Goal: Book appointment/travel/reservation

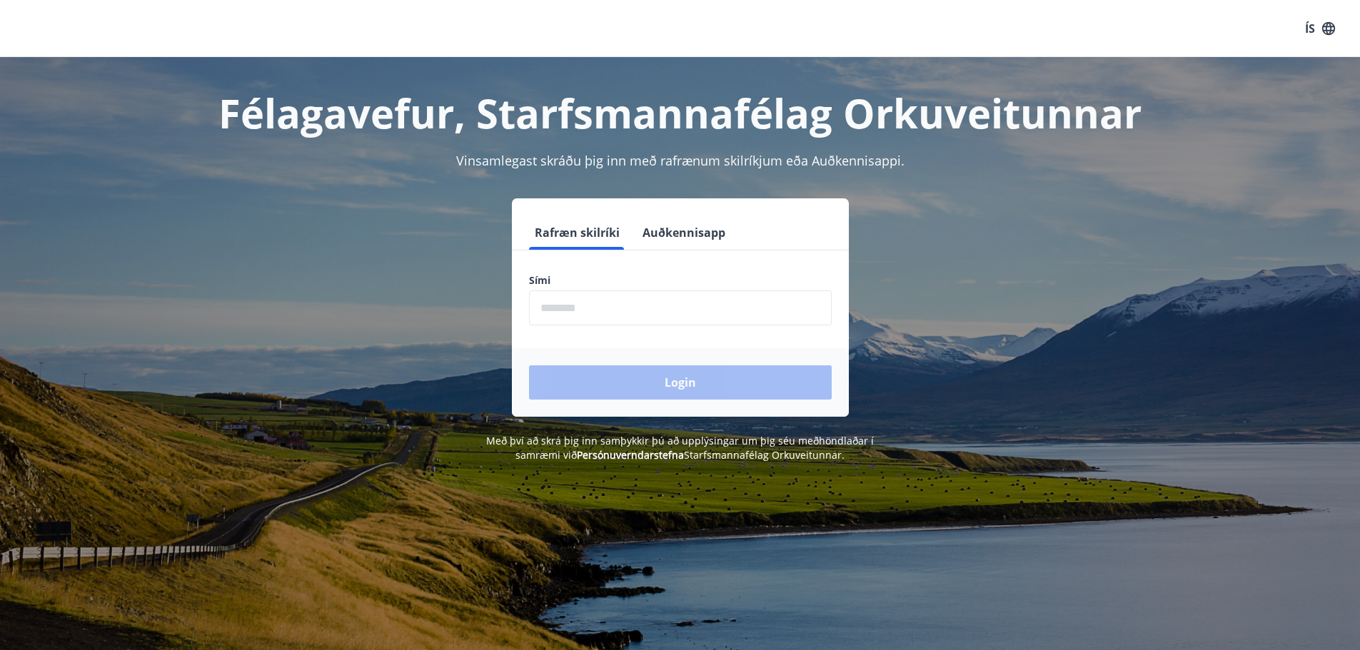
click at [701, 300] on input "phone" at bounding box center [680, 307] width 303 height 35
click at [723, 380] on button "Login" at bounding box center [680, 382] width 303 height 34
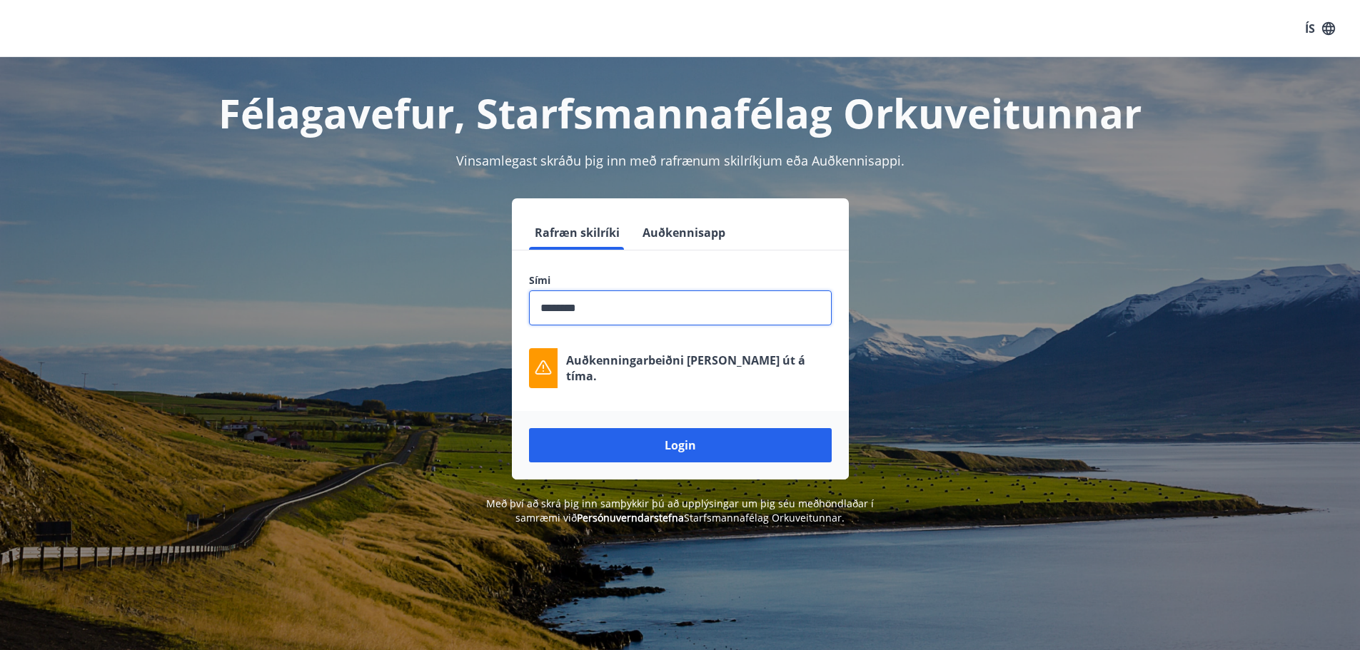
click at [600, 308] on input "phone" at bounding box center [680, 307] width 303 height 35
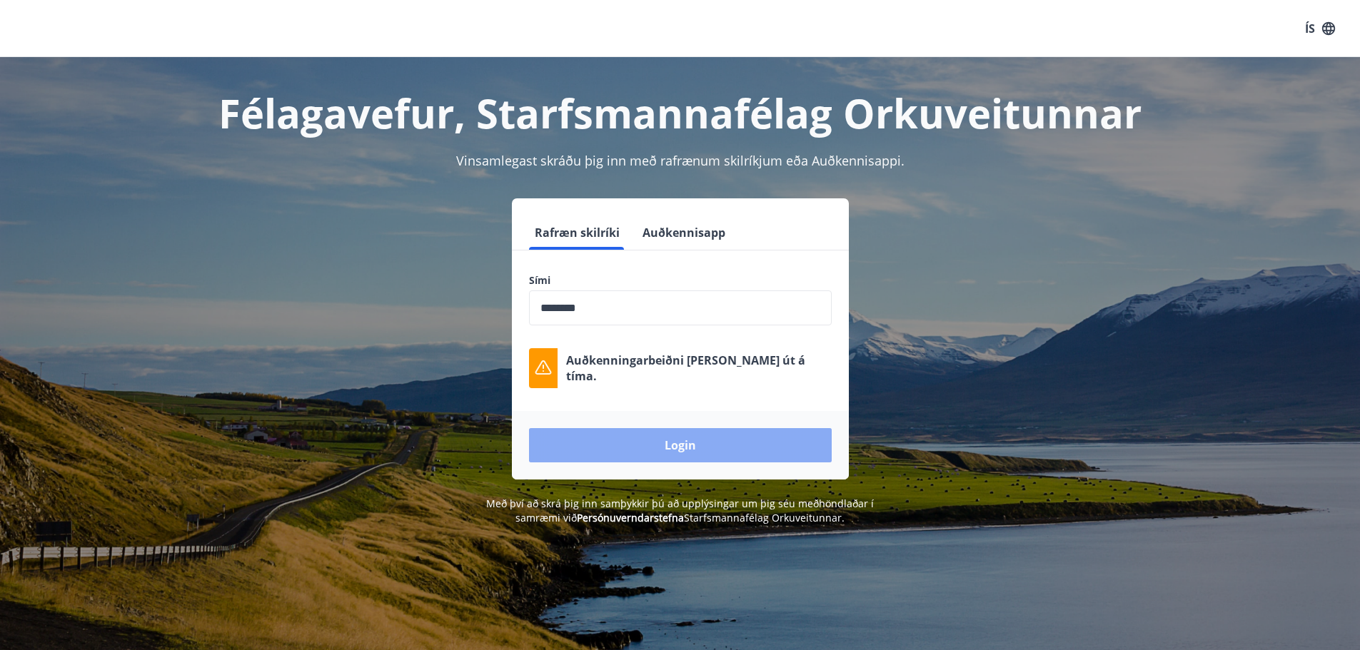
click at [672, 453] on button "Login" at bounding box center [680, 445] width 303 height 34
click at [683, 449] on button "Login" at bounding box center [680, 445] width 303 height 34
click at [641, 316] on input "phone" at bounding box center [680, 307] width 303 height 35
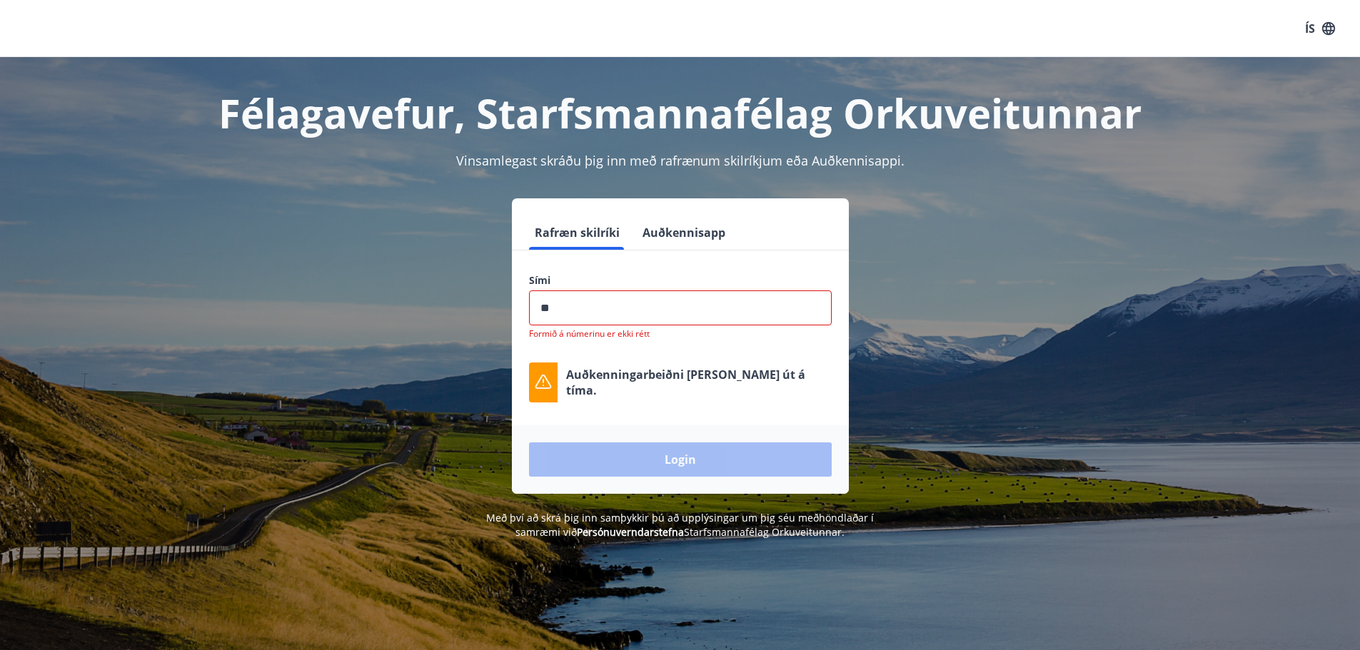
type input "*"
type input "********"
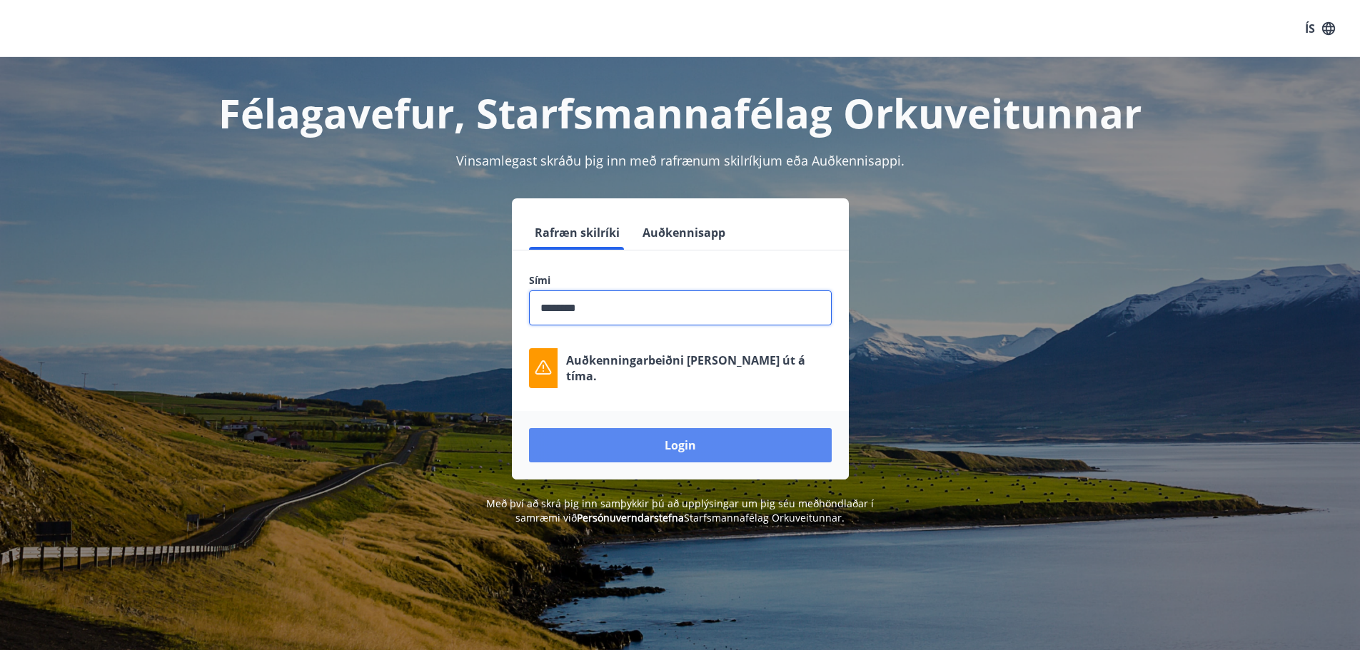
click at [727, 451] on button "Login" at bounding box center [680, 445] width 303 height 34
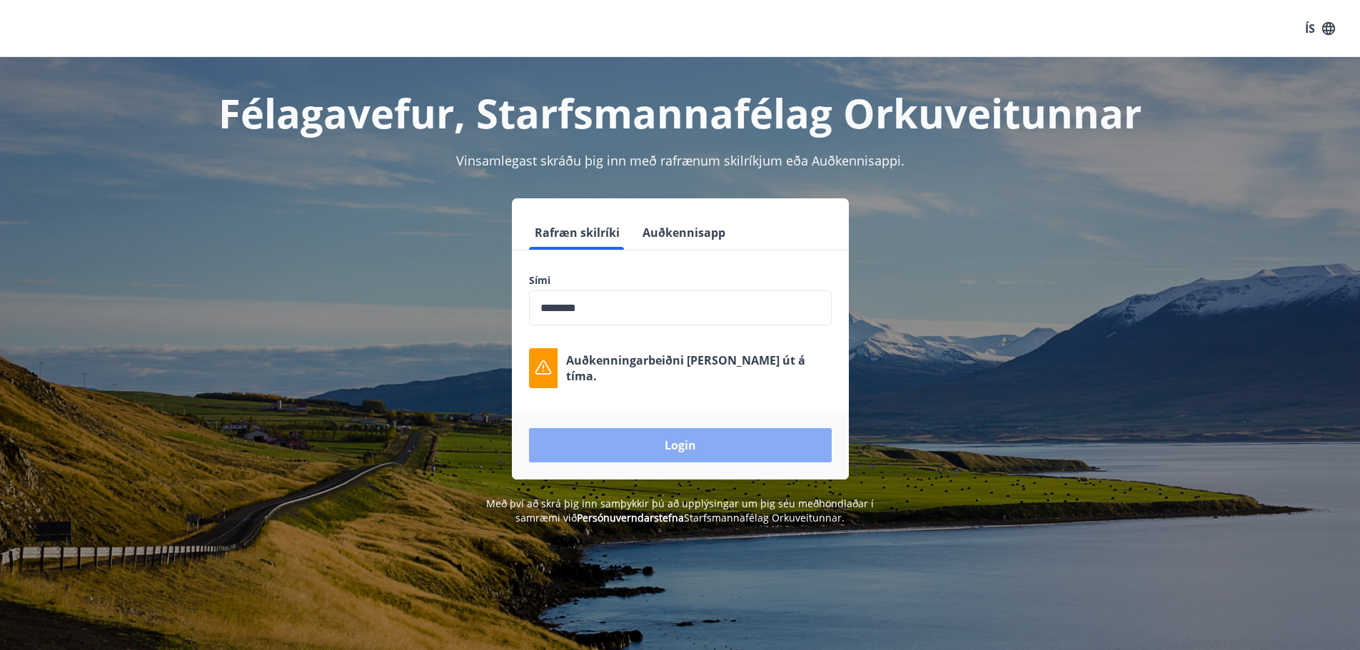
click at [679, 438] on button "Login" at bounding box center [680, 445] width 303 height 34
drag, startPoint x: 470, startPoint y: 502, endPoint x: 904, endPoint y: 527, distance: 433.9
click at [904, 527] on div "Félagavefur, Starfsmannafélag Orkuveitunnar Vinsamlegast skráðu þig inn með raf…" at bounding box center [680, 382] width 1360 height 650
click at [921, 495] on div "Félagavefur, Starfsmannafélag Orkuveitunnar Vinsamlegast skráðu þig inn með raf…" at bounding box center [680, 291] width 1028 height 468
drag, startPoint x: 470, startPoint y: 501, endPoint x: 896, endPoint y: 512, distance: 426.9
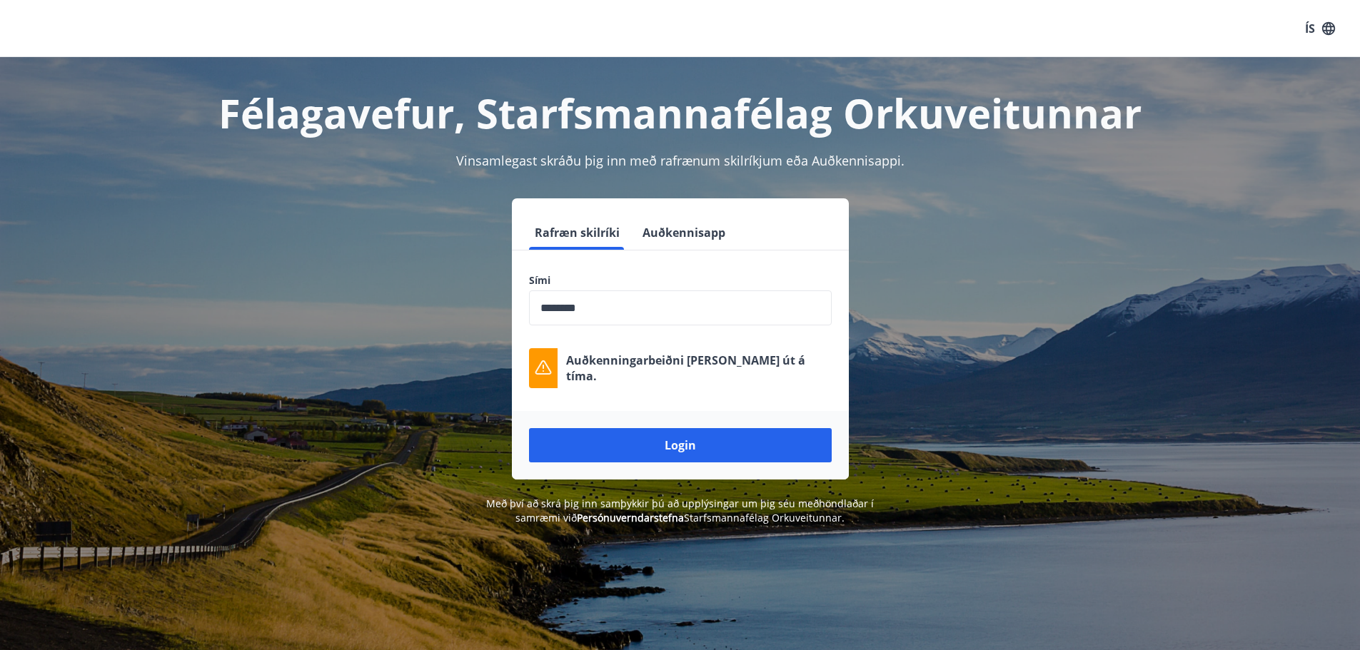
click at [896, 512] on div "Með því að skrá þig inn samþykkir þú að upplýsingar um þig séu meðhöndlaðar í s…" at bounding box center [680, 511] width 994 height 29
click at [447, 495] on div "Félagavefur, Starfsmannafélag Orkuveitunnar Vinsamlegast skráðu þig inn með raf…" at bounding box center [680, 291] width 1028 height 468
drag, startPoint x: 470, startPoint y: 499, endPoint x: 859, endPoint y: 512, distance: 388.5
click at [859, 512] on p "Með því að skrá þig inn samþykkir þú að upplýsingar um þig séu meðhöndlaðar í s…" at bounding box center [679, 511] width 425 height 29
click at [405, 498] on div "Með því að skrá þig inn samþykkir þú að upplýsingar um þig séu meðhöndlaðar í s…" at bounding box center [680, 511] width 994 height 29
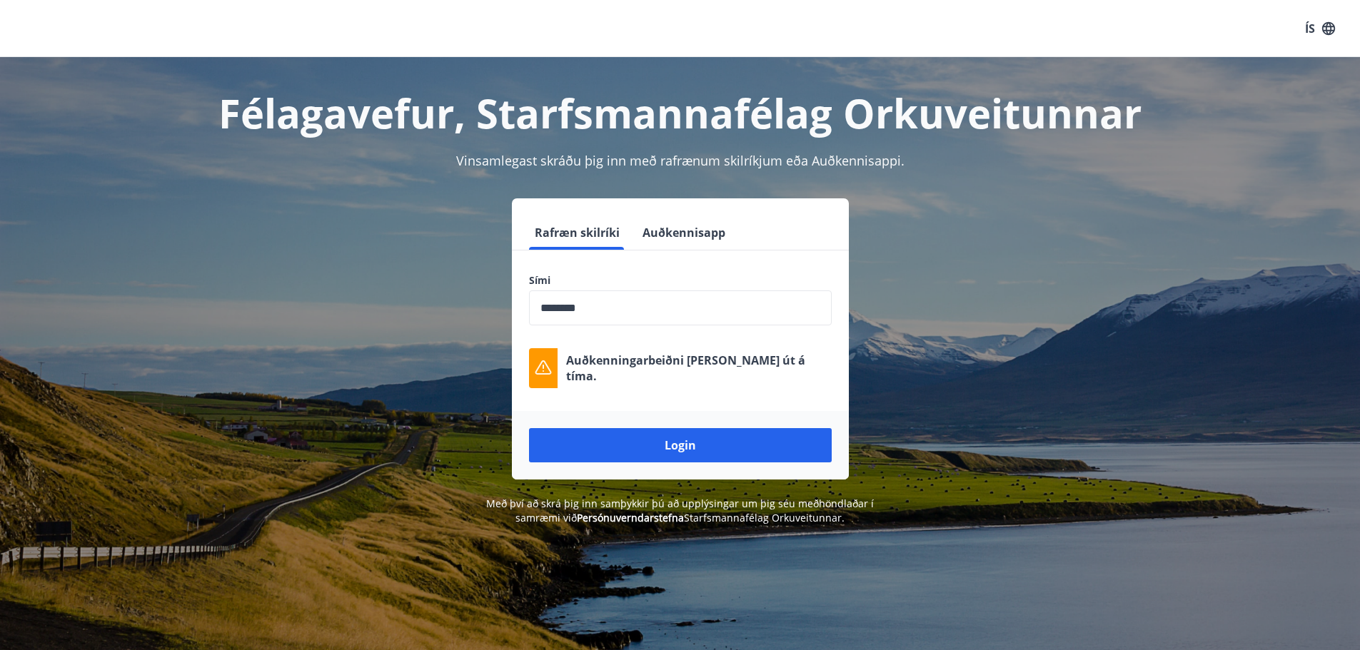
drag, startPoint x: 469, startPoint y: 503, endPoint x: 898, endPoint y: 517, distance: 429.2
click at [898, 517] on div "Með því að skrá þig inn samþykkir þú að upplýsingar um þig séu meðhöndlaðar í s…" at bounding box center [680, 511] width 994 height 29
click at [320, 493] on div "Félagavefur, Starfsmannafélag Orkuveitunnar Vinsamlegast skráðu þig inn með raf…" at bounding box center [680, 291] width 1028 height 468
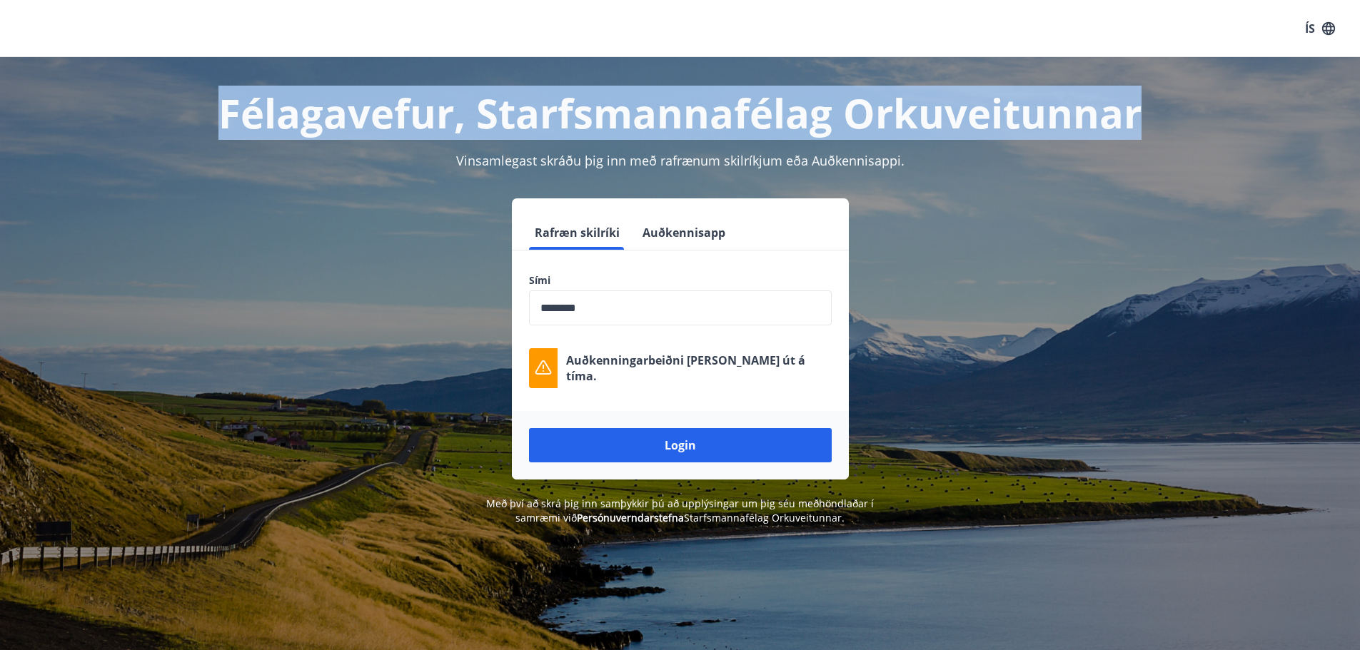
drag, startPoint x: 220, startPoint y: 111, endPoint x: 1208, endPoint y: 69, distance: 988.7
click at [1208, 69] on div "Félagavefur, Starfsmannafélag Orkuveitunnar Vinsamlegast skráðu þig inn með raf…" at bounding box center [680, 291] width 1360 height 468
click at [673, 449] on button "Login" at bounding box center [680, 445] width 303 height 34
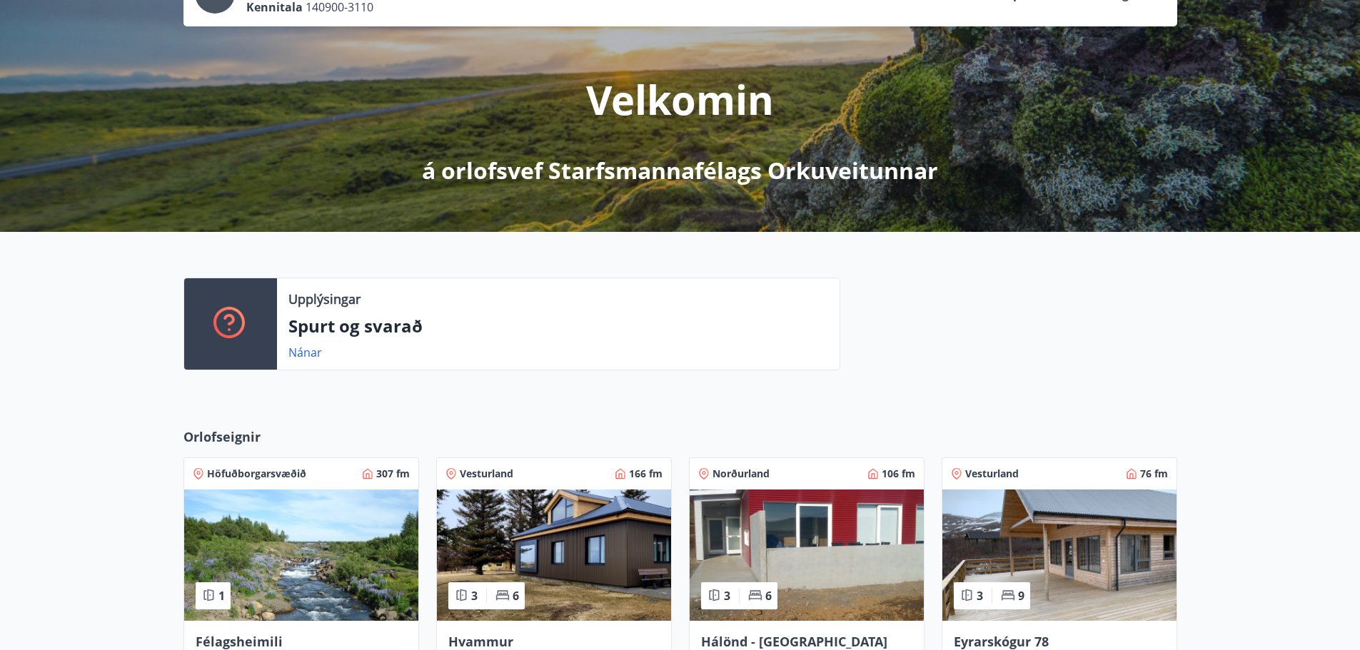
scroll to position [285, 0]
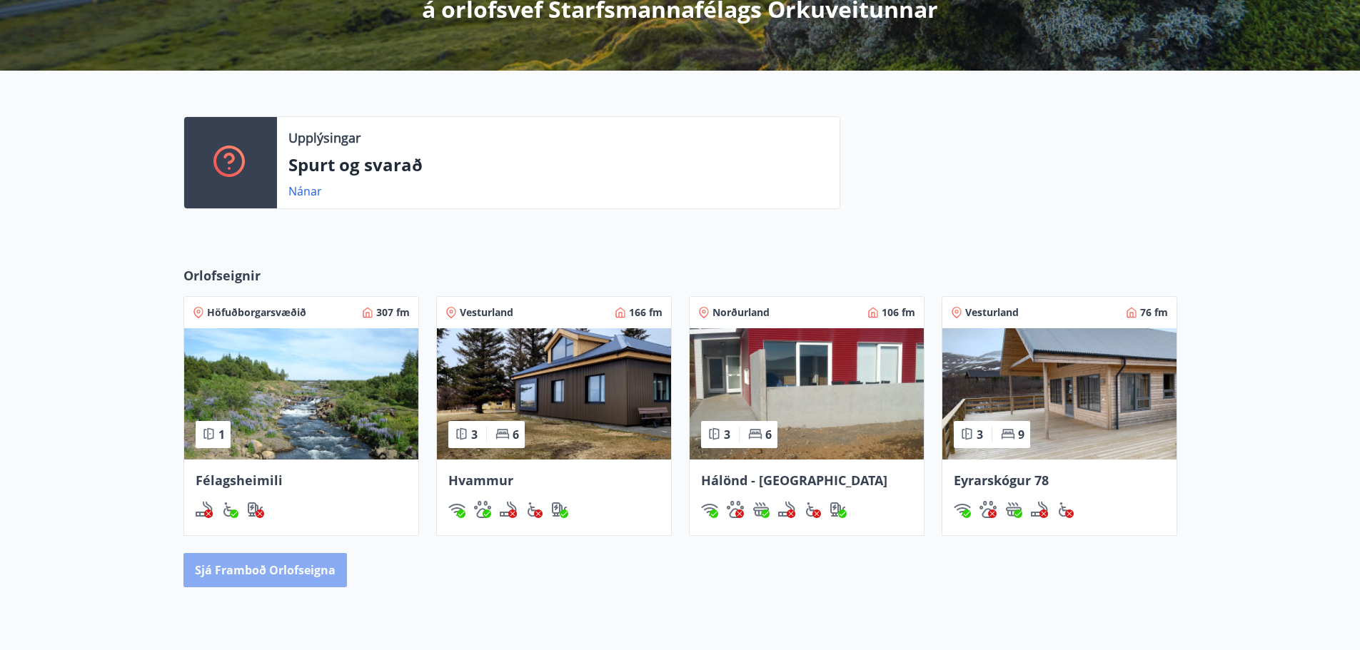
click at [264, 572] on button "Sjá framboð orlofseigna" at bounding box center [264, 570] width 163 height 34
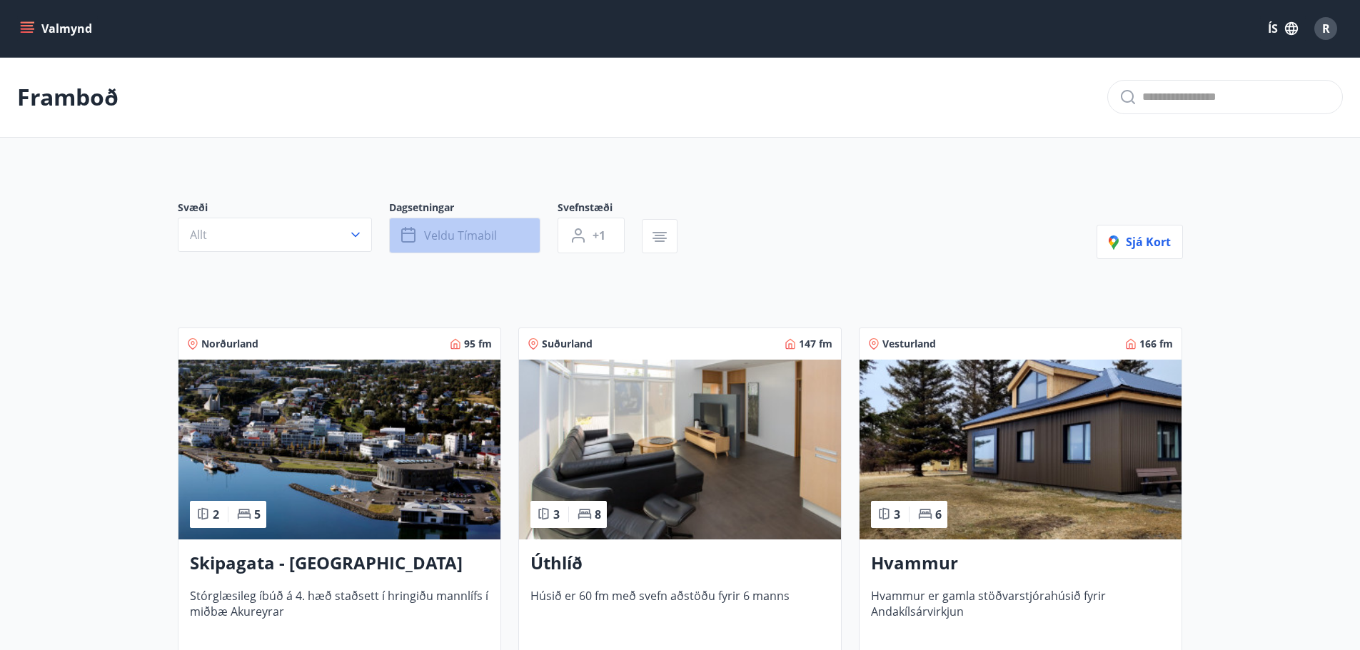
click at [477, 238] on span "Veldu tímabil" at bounding box center [460, 236] width 73 height 16
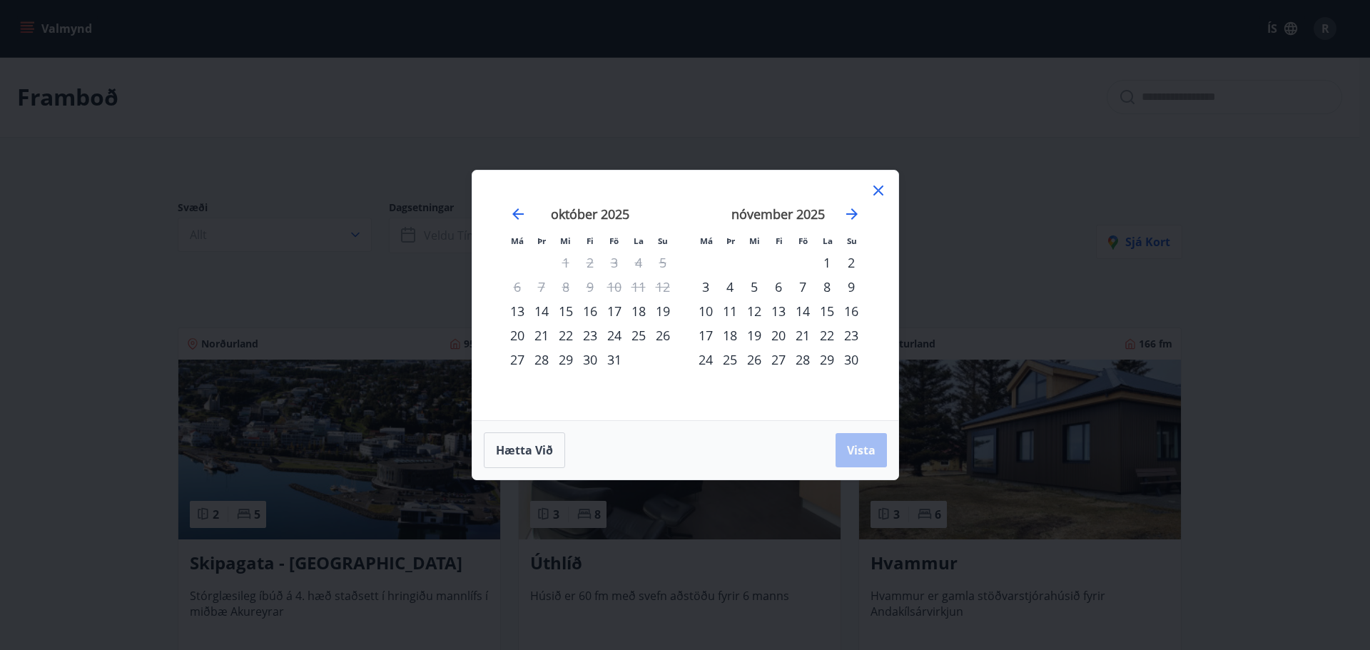
click at [588, 338] on div "23" at bounding box center [590, 335] width 24 height 24
click at [664, 335] on div "26" at bounding box center [663, 335] width 24 height 24
click at [866, 450] on span "Vista" at bounding box center [861, 451] width 29 height 16
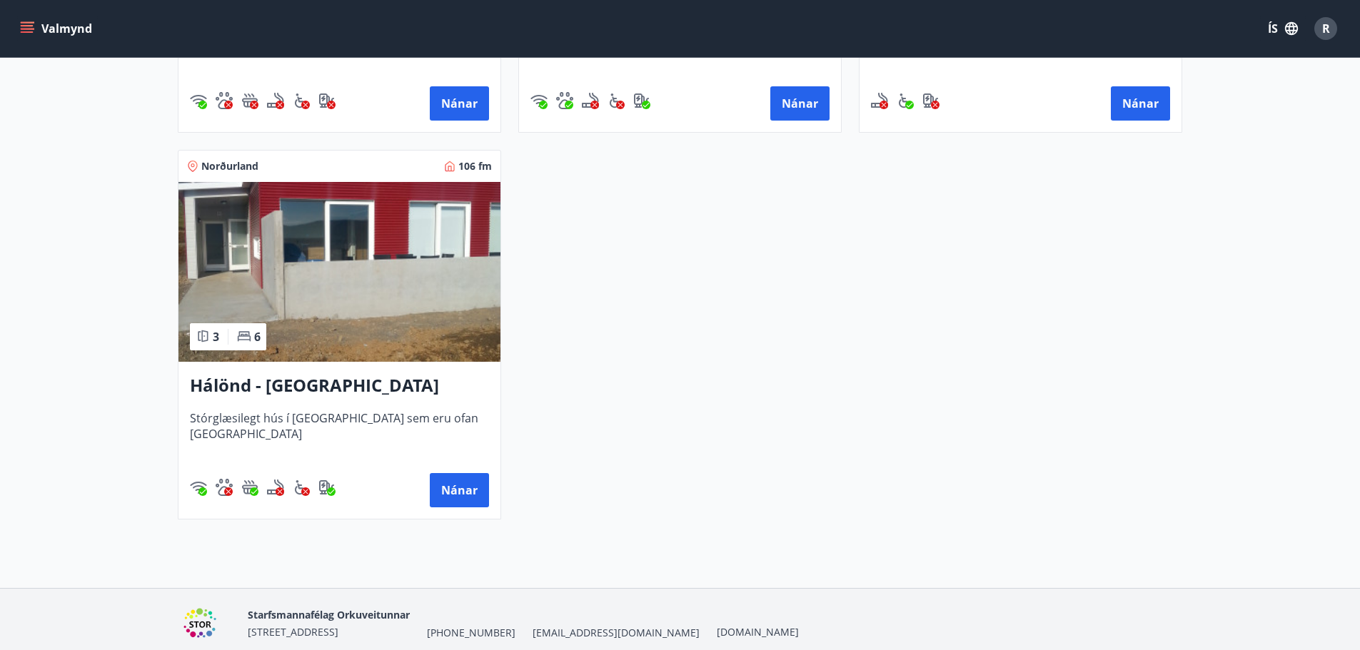
scroll to position [571, 0]
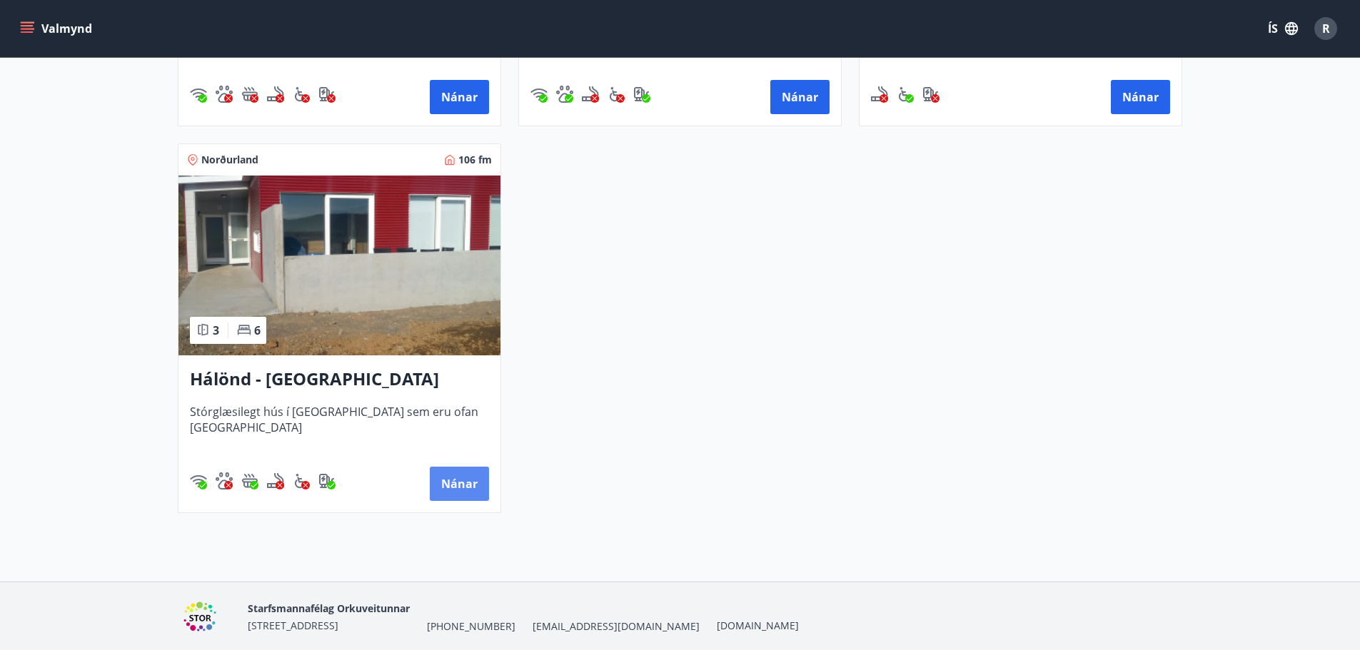
click at [462, 485] on button "Nánar" at bounding box center [459, 484] width 59 height 34
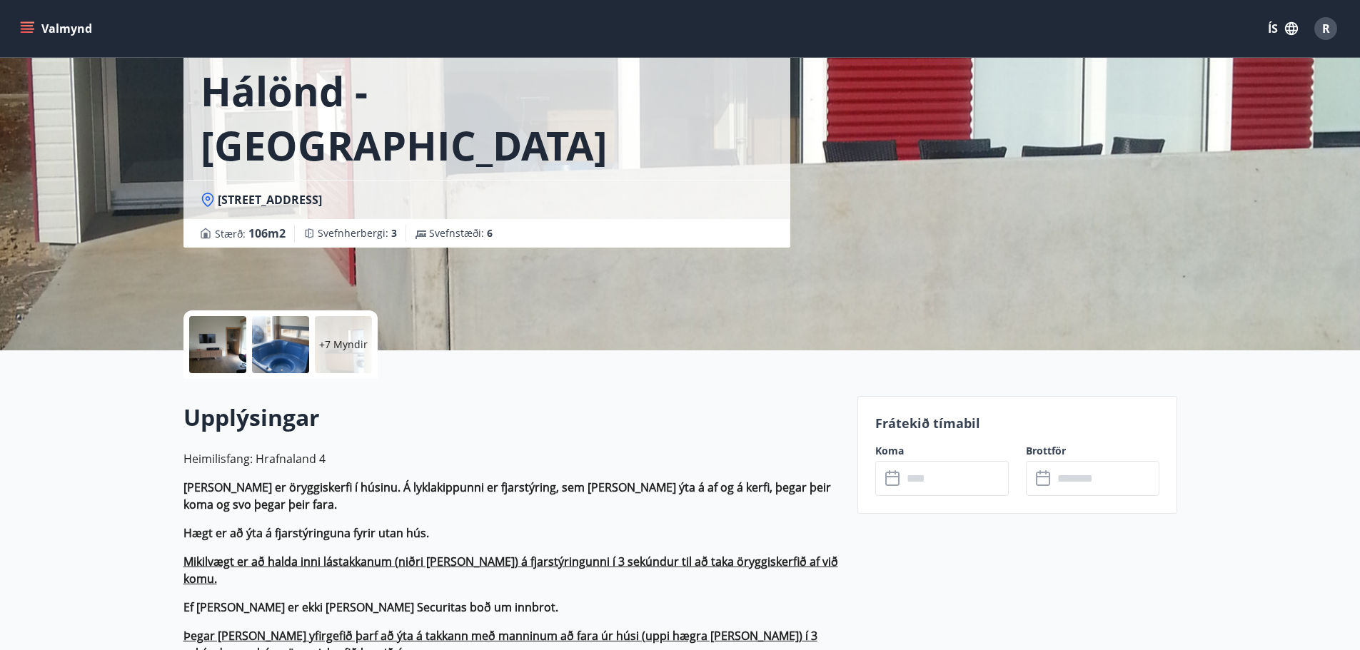
scroll to position [214, 0]
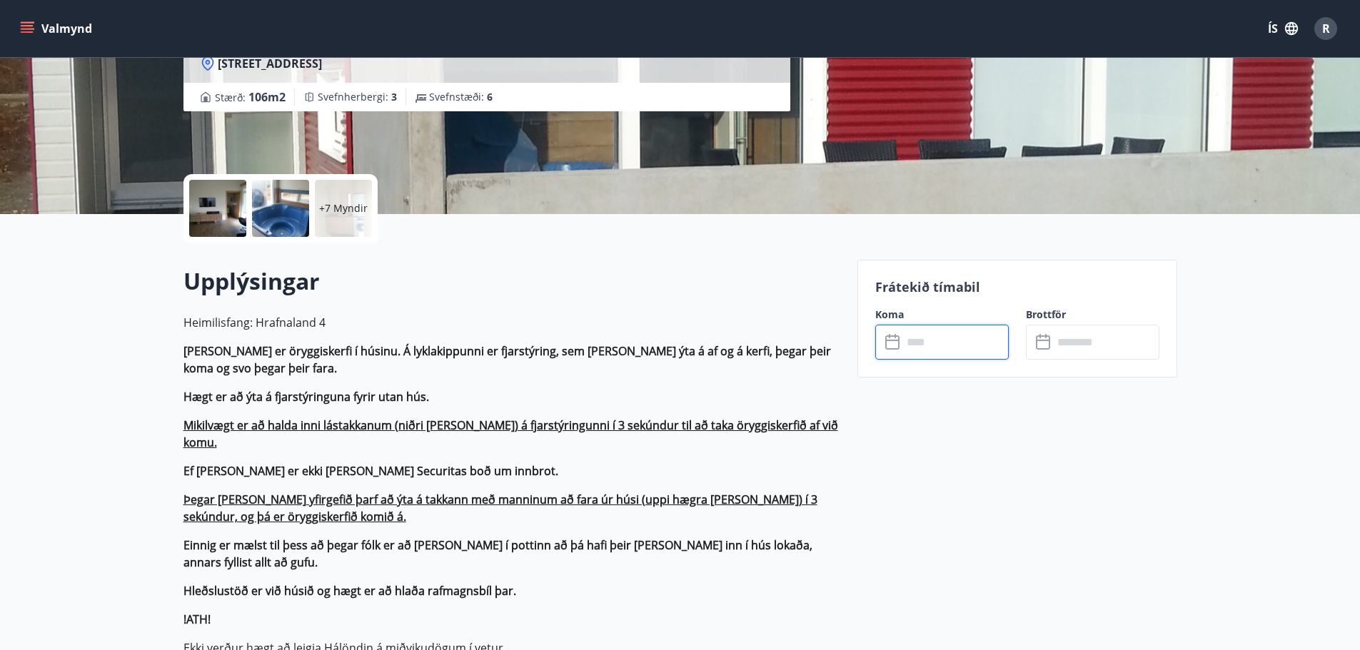
click at [919, 339] on input "text" at bounding box center [955, 342] width 106 height 35
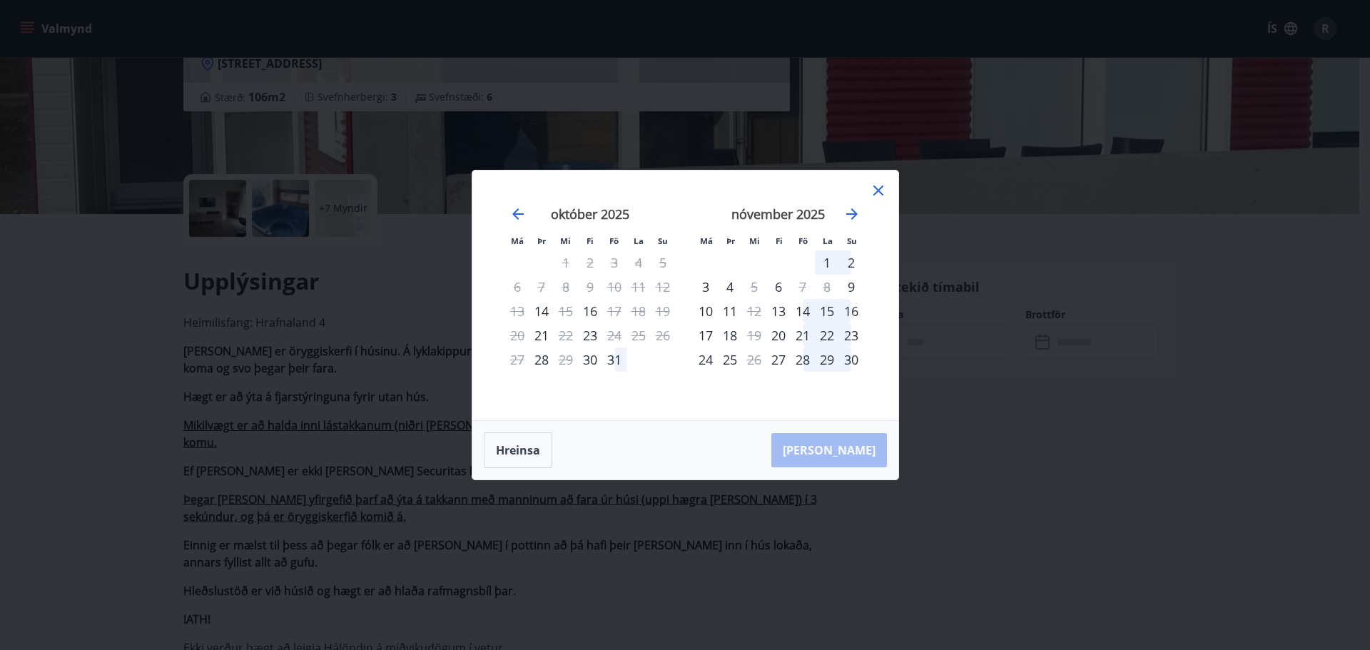
click at [882, 190] on icon at bounding box center [878, 190] width 17 height 17
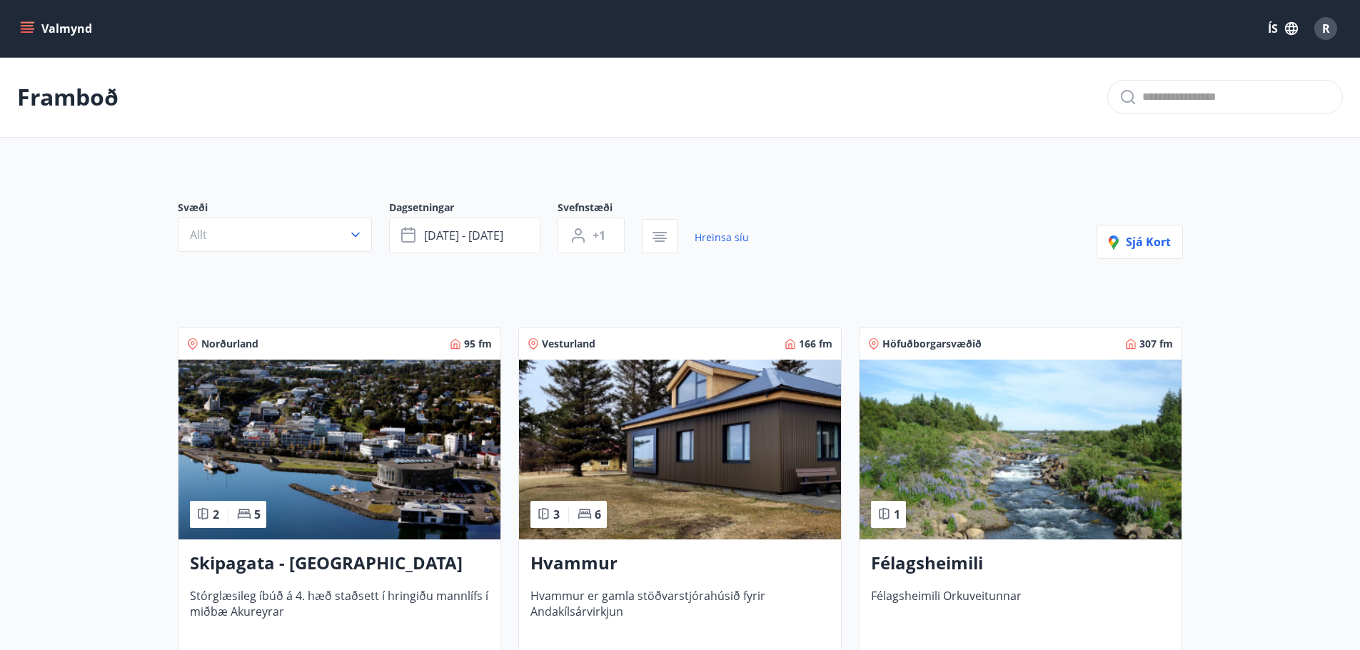
click at [381, 423] on img at bounding box center [339, 450] width 322 height 180
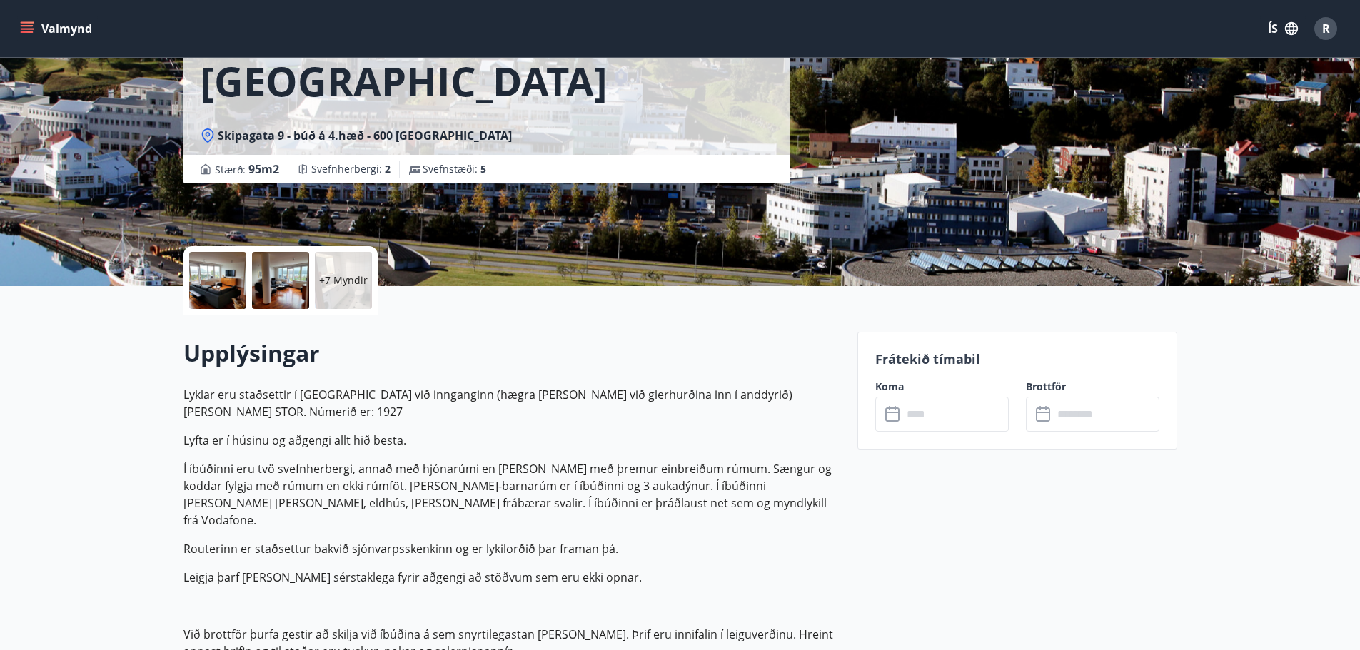
scroll to position [143, 0]
click at [949, 420] on input "text" at bounding box center [955, 413] width 106 height 35
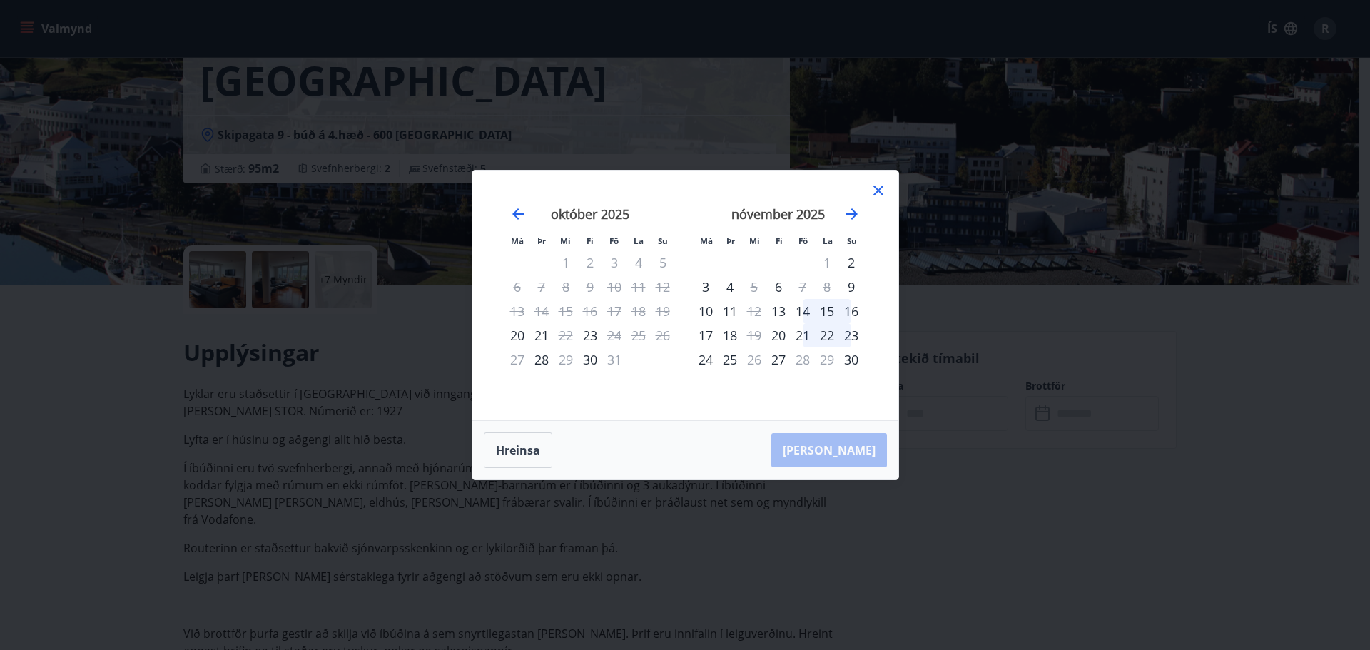
click at [875, 196] on icon at bounding box center [878, 190] width 17 height 17
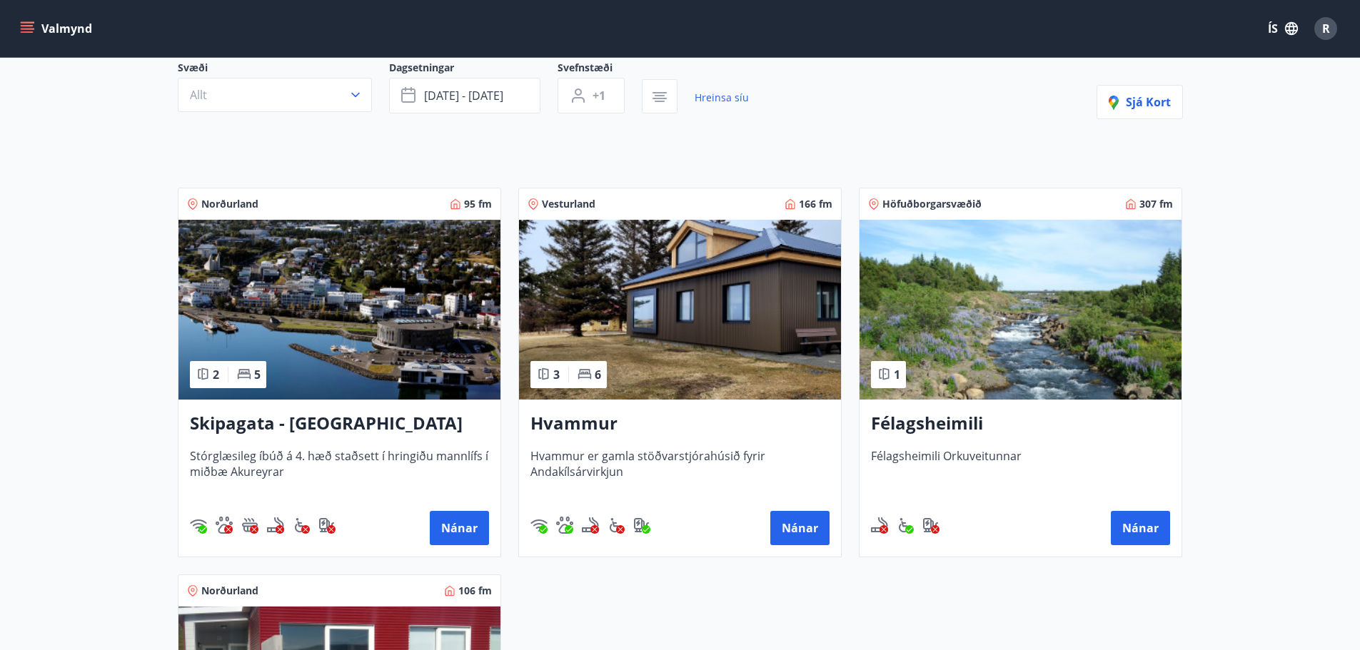
scroll to position [143, 0]
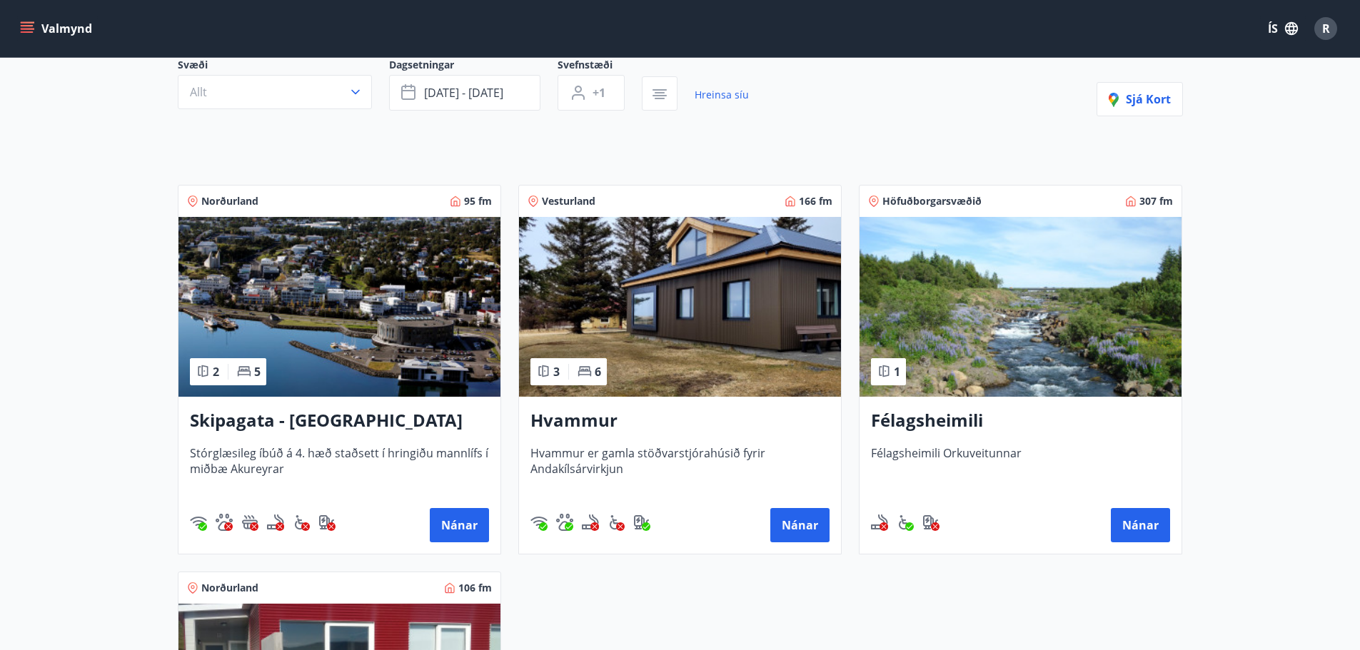
click at [692, 308] on img at bounding box center [680, 307] width 322 height 180
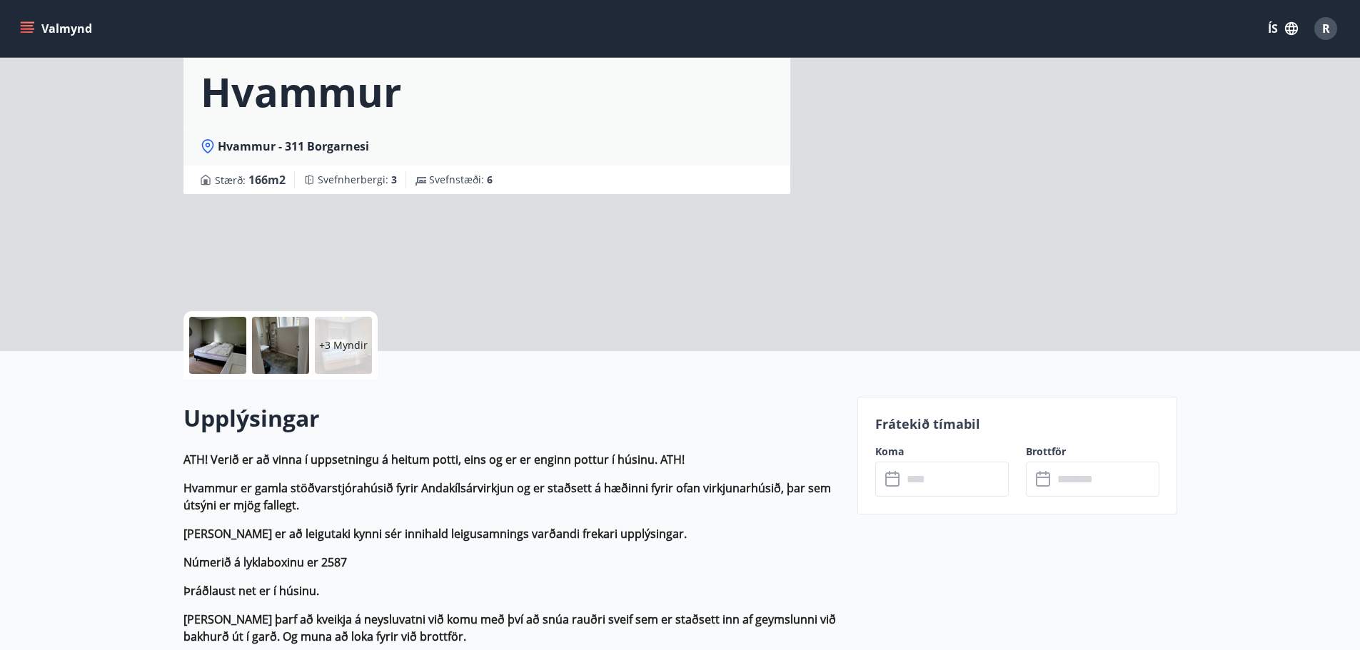
scroll to position [214, 0]
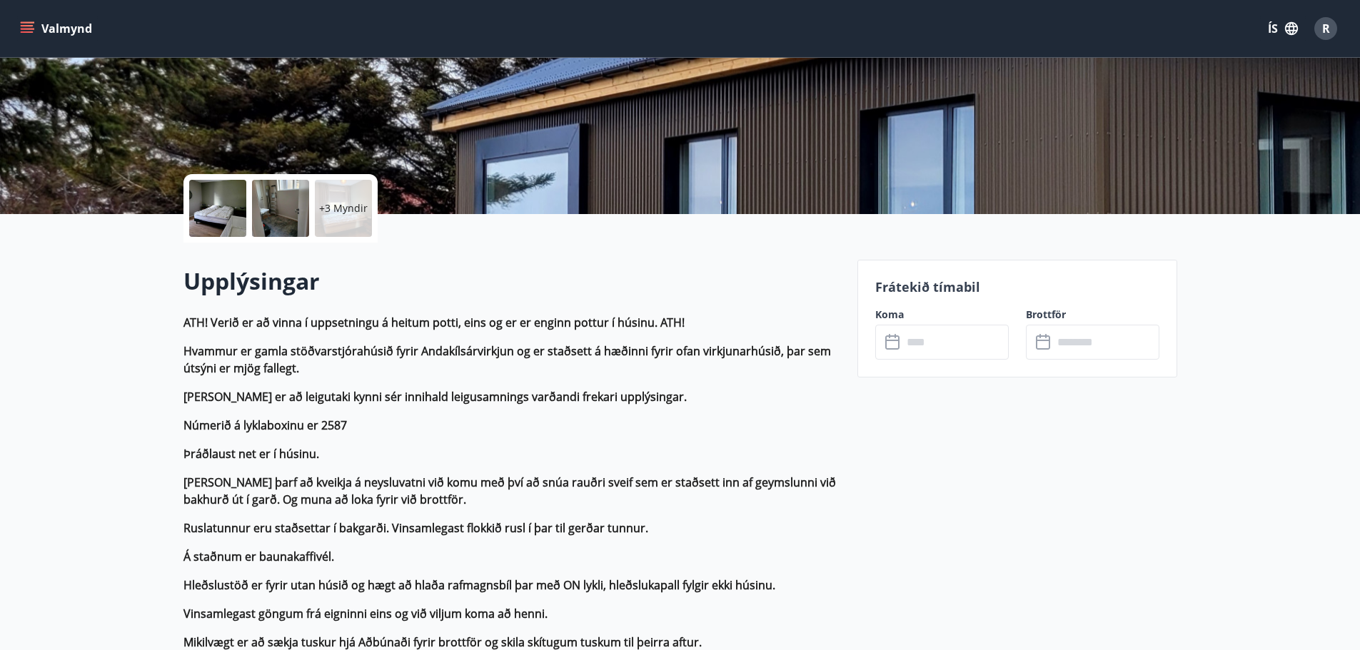
click at [947, 353] on input "text" at bounding box center [955, 342] width 106 height 35
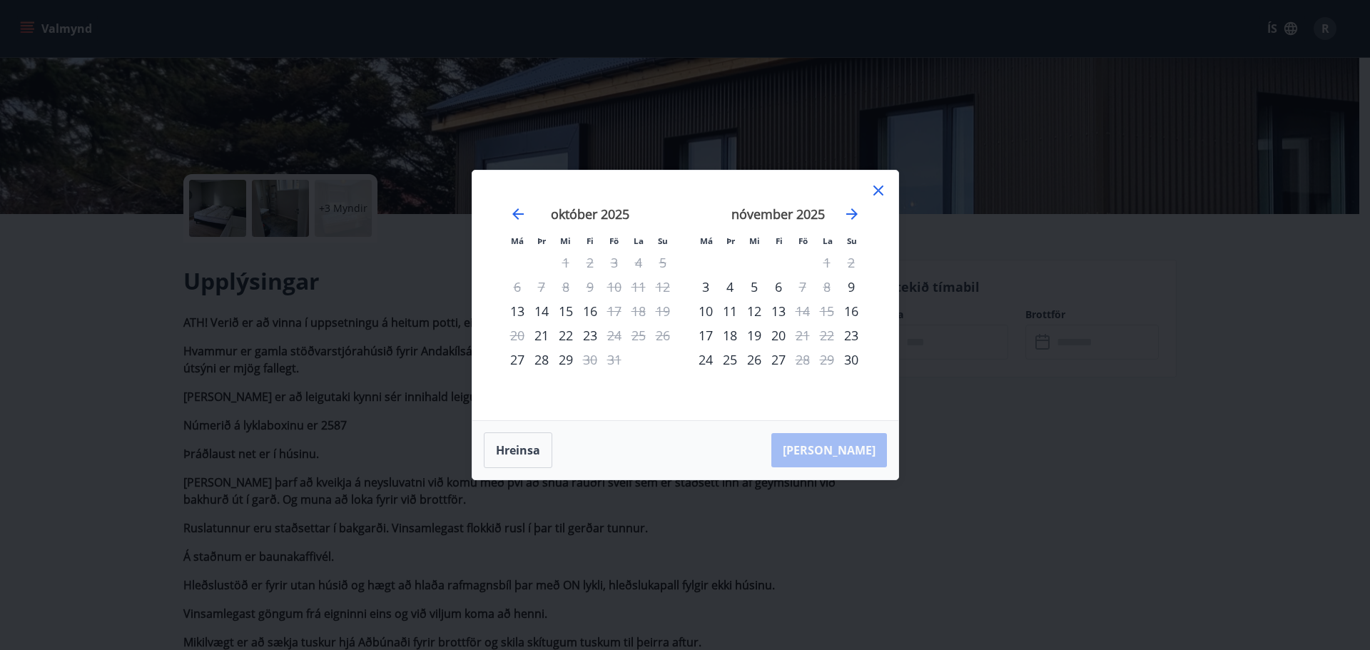
click at [876, 186] on icon at bounding box center [878, 190] width 17 height 17
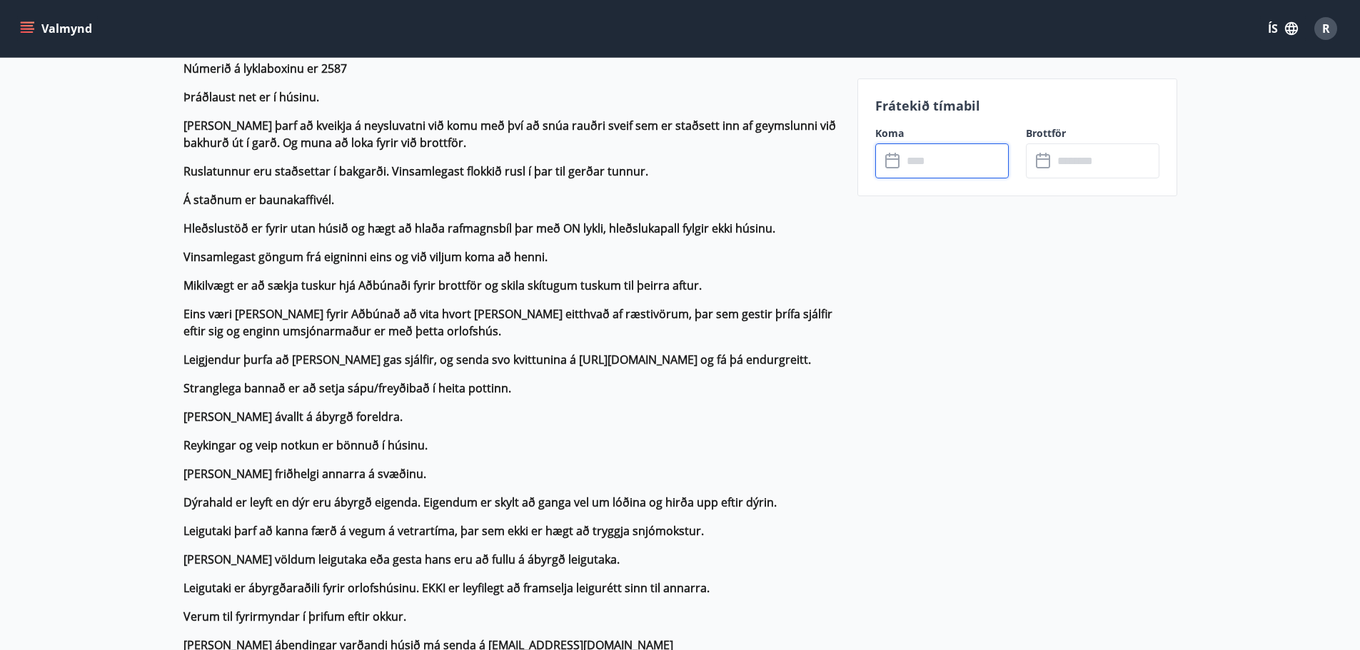
scroll to position [357, 0]
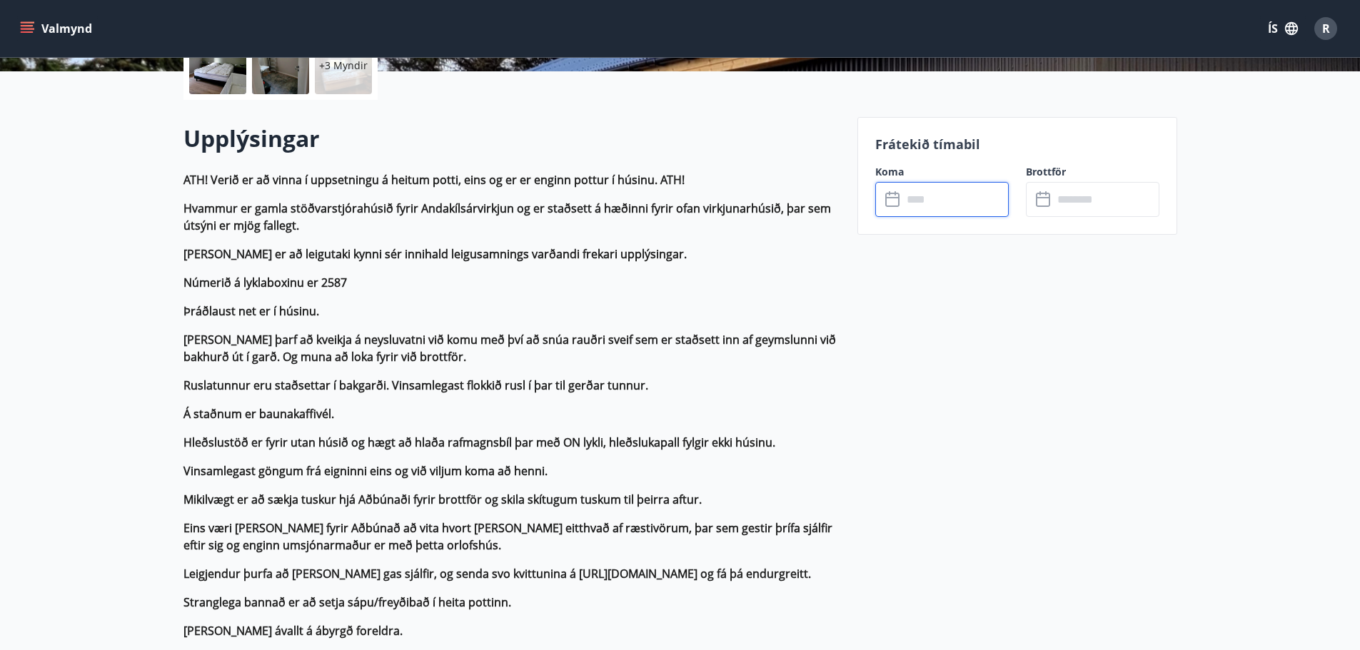
click at [923, 202] on input "text" at bounding box center [955, 199] width 106 height 35
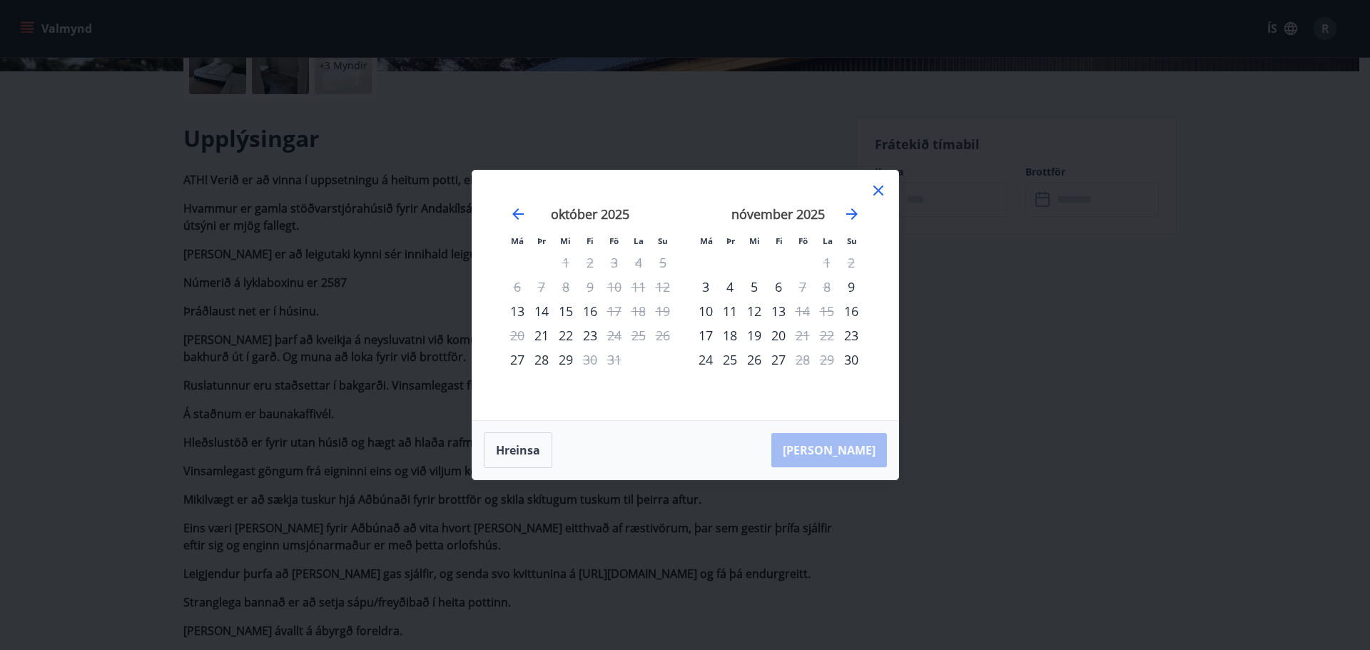
click at [884, 189] on icon at bounding box center [878, 190] width 17 height 17
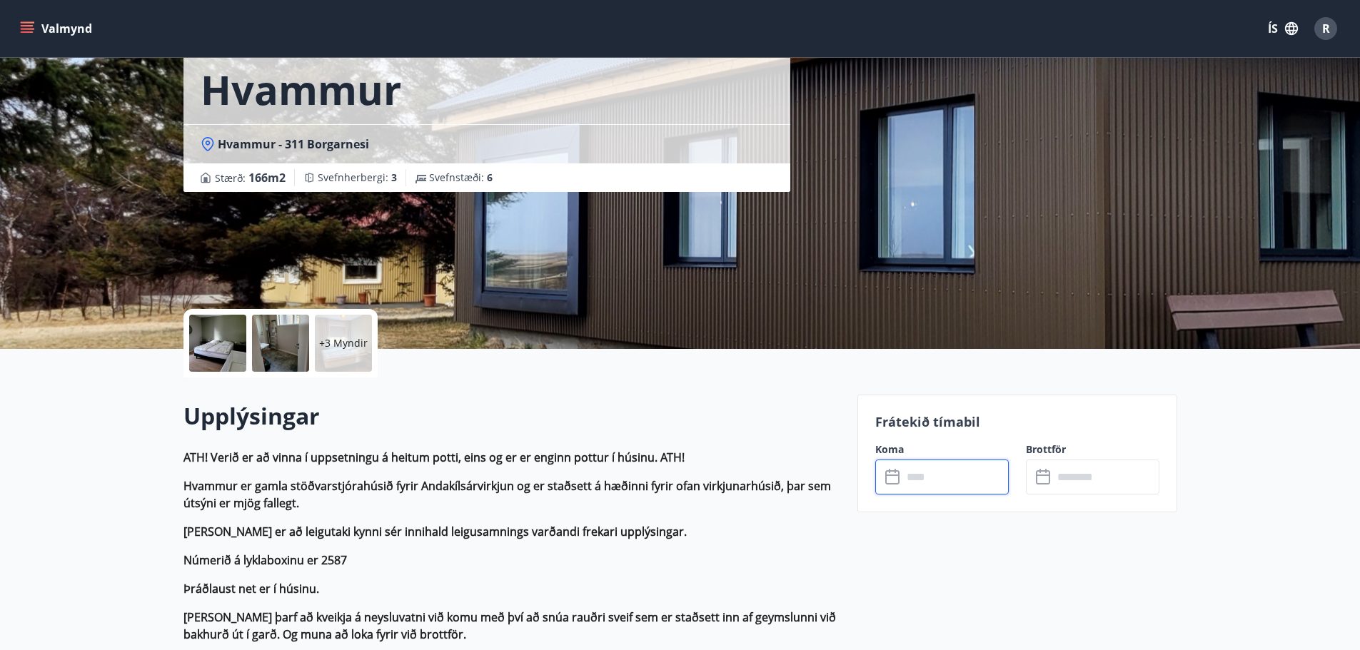
scroll to position [0, 0]
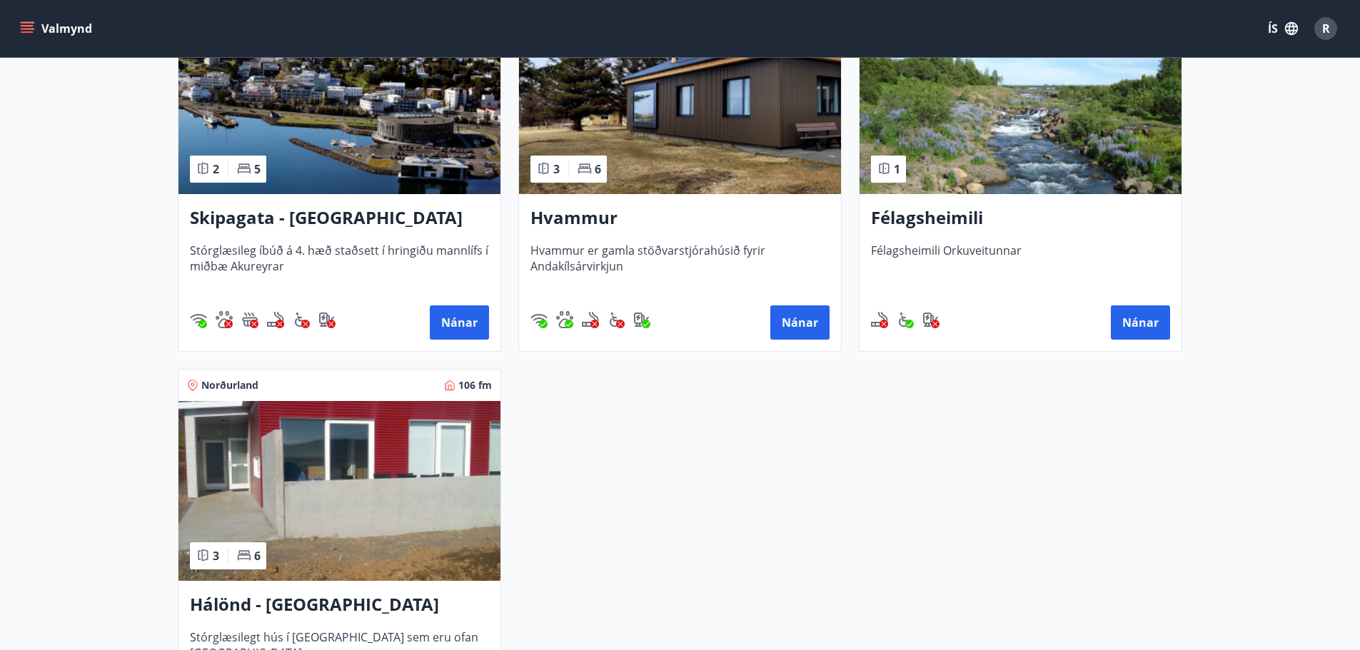
scroll to position [428, 0]
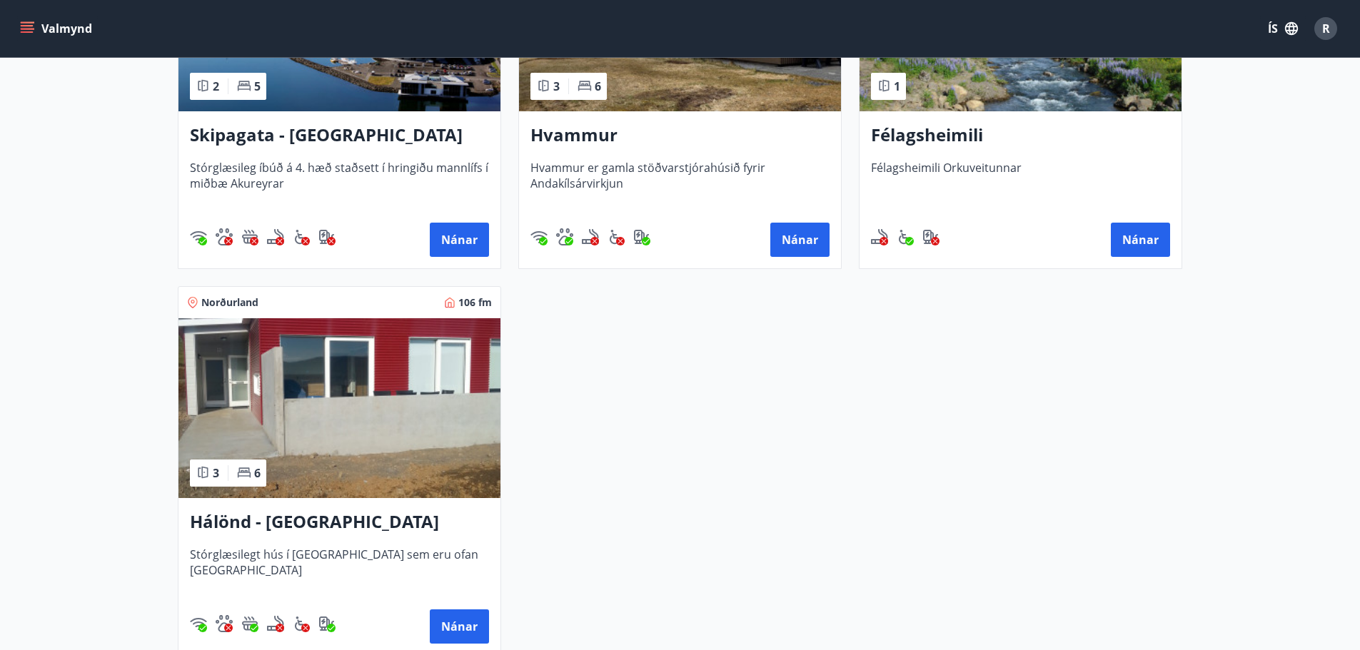
click at [348, 418] on img at bounding box center [339, 408] width 322 height 180
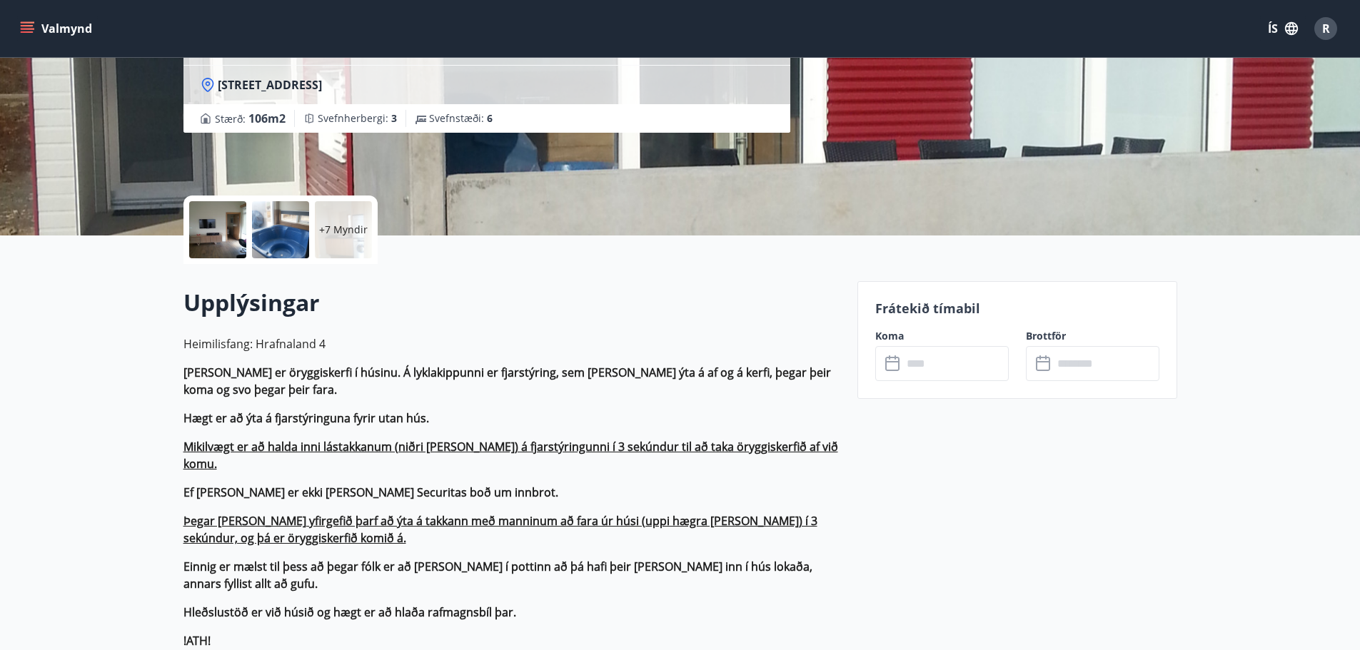
scroll to position [214, 0]
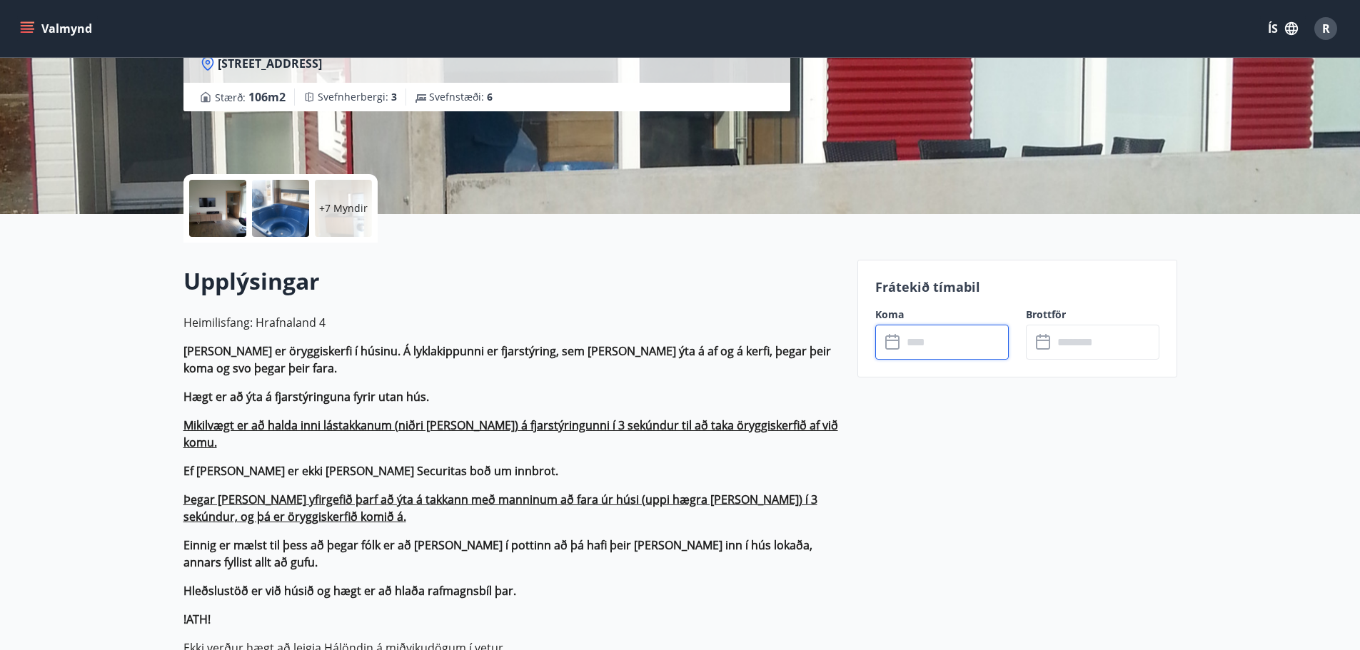
click at [966, 344] on input "text" at bounding box center [955, 342] width 106 height 35
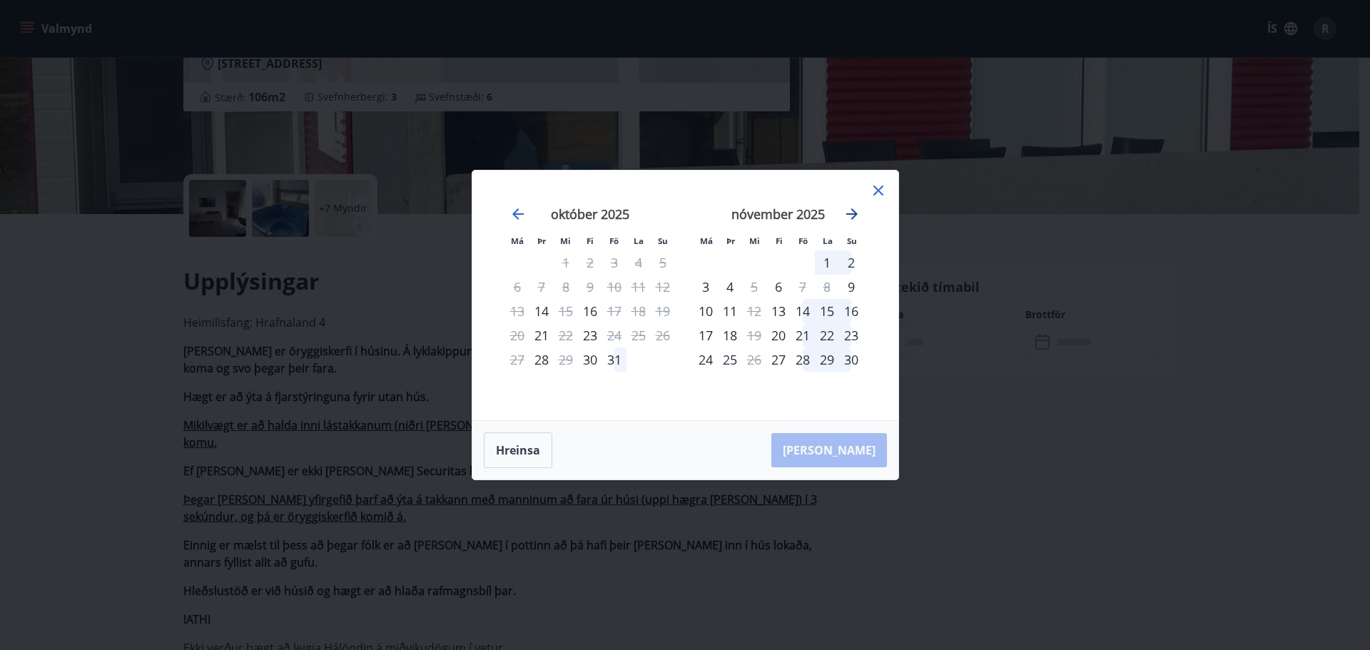
click at [855, 214] on icon "Move forward to switch to the next month." at bounding box center [851, 213] width 11 height 11
click at [517, 214] on icon "Move backward to switch to the previous month." at bounding box center [517, 213] width 11 height 11
click at [876, 193] on icon at bounding box center [878, 190] width 17 height 17
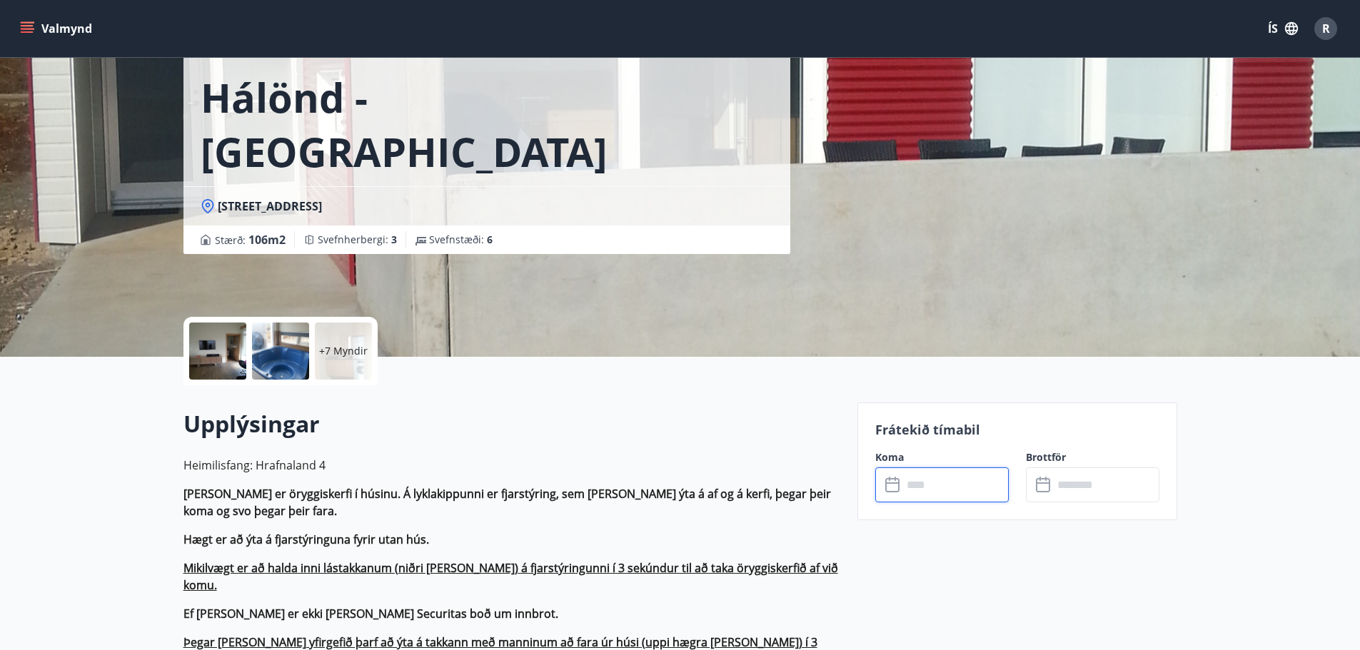
scroll to position [0, 0]
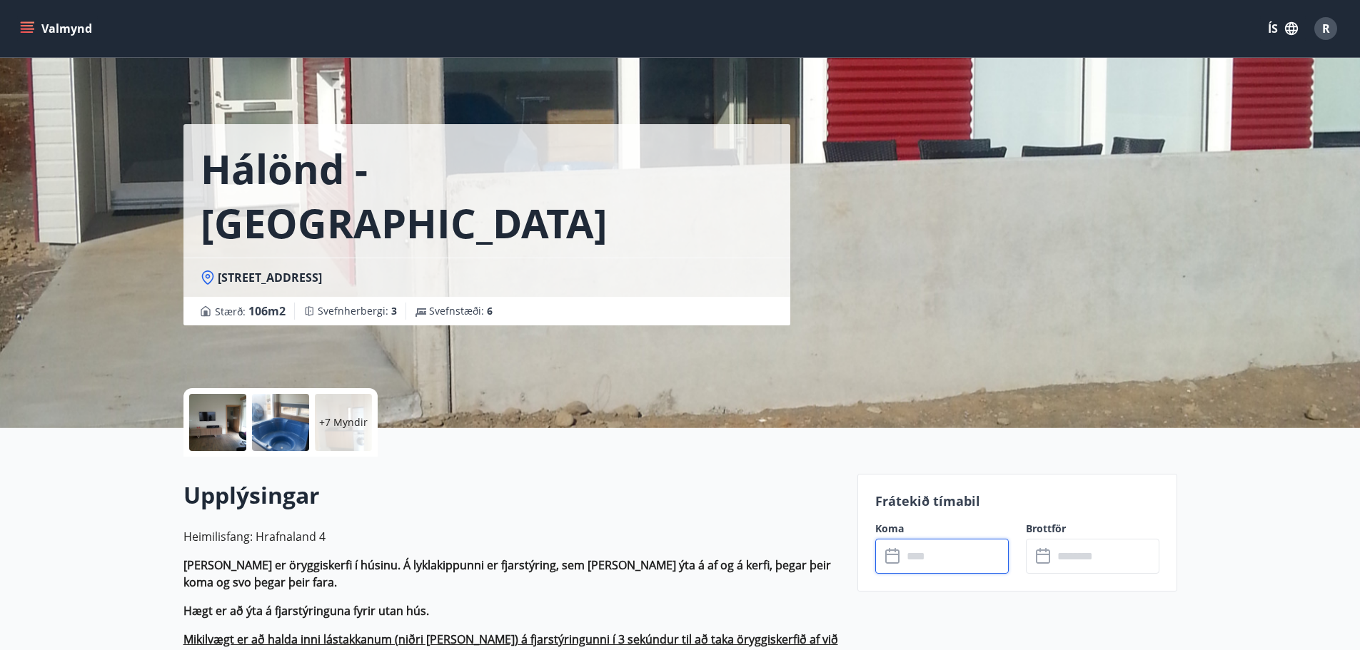
click at [215, 404] on div at bounding box center [217, 422] width 57 height 57
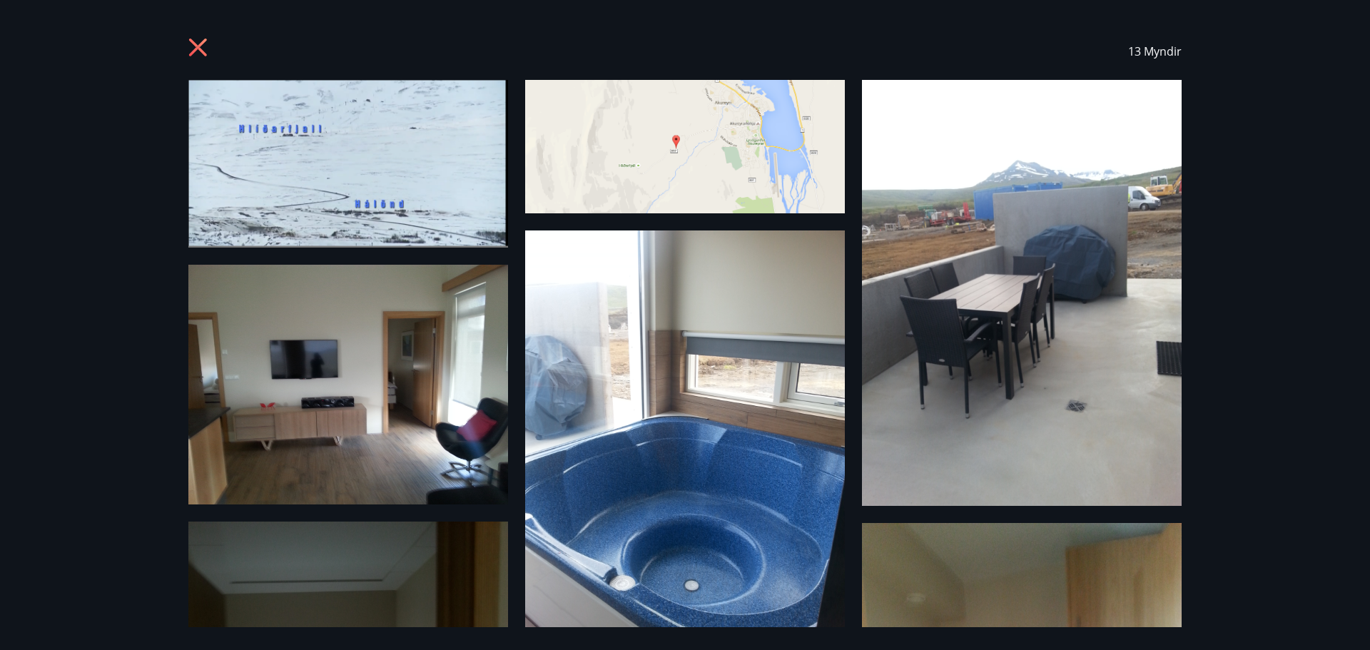
click at [198, 49] on icon at bounding box center [198, 48] width 18 height 18
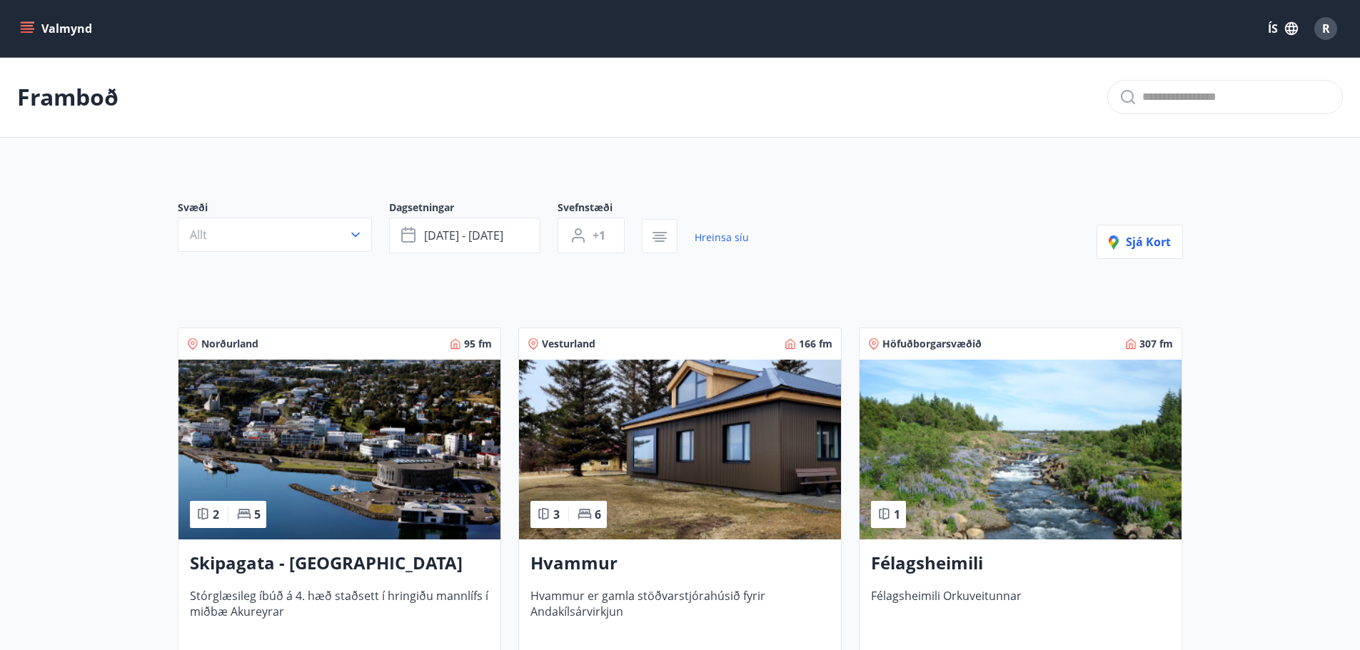
click at [384, 452] on img at bounding box center [339, 450] width 322 height 180
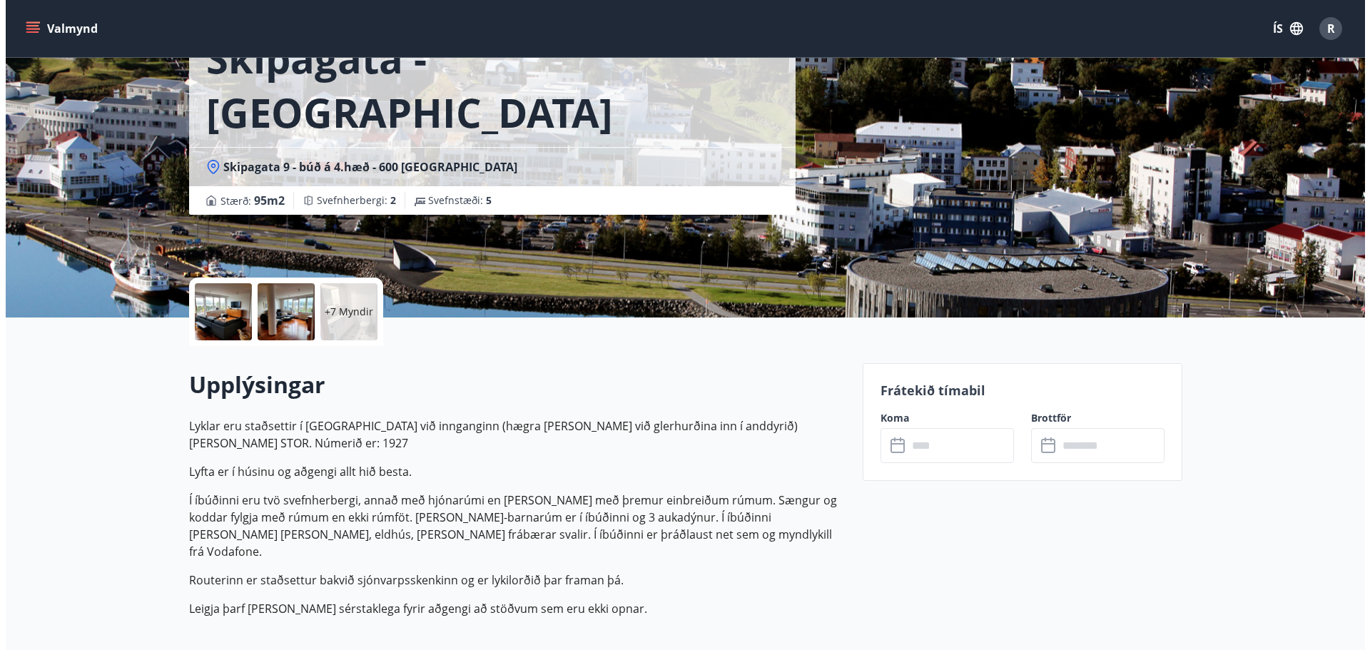
scroll to position [214, 0]
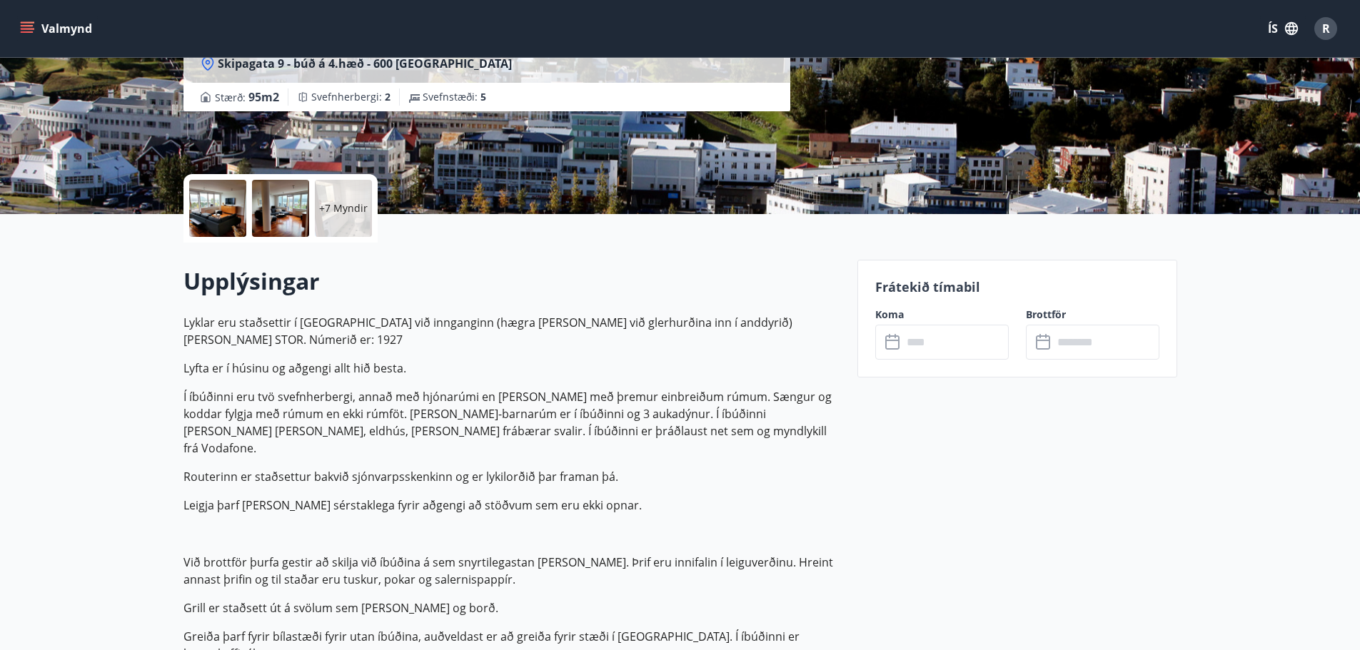
click at [946, 347] on input "text" at bounding box center [955, 342] width 106 height 35
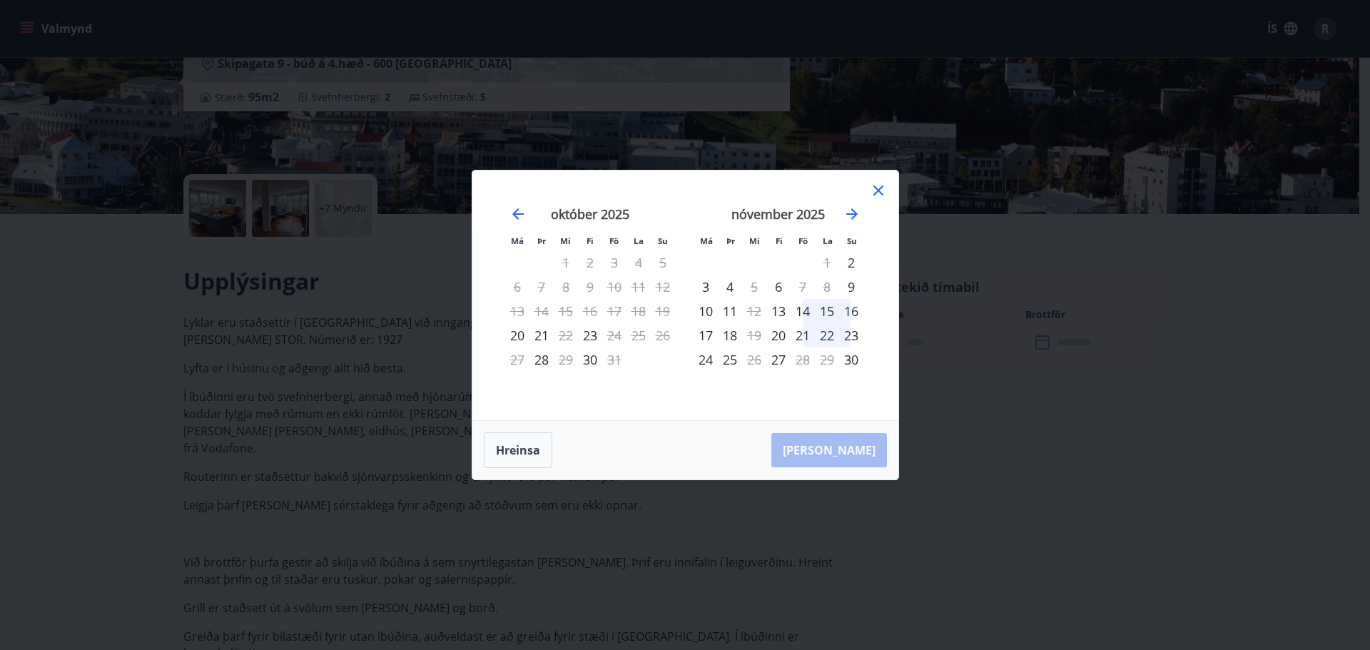
click at [875, 193] on icon at bounding box center [878, 190] width 17 height 17
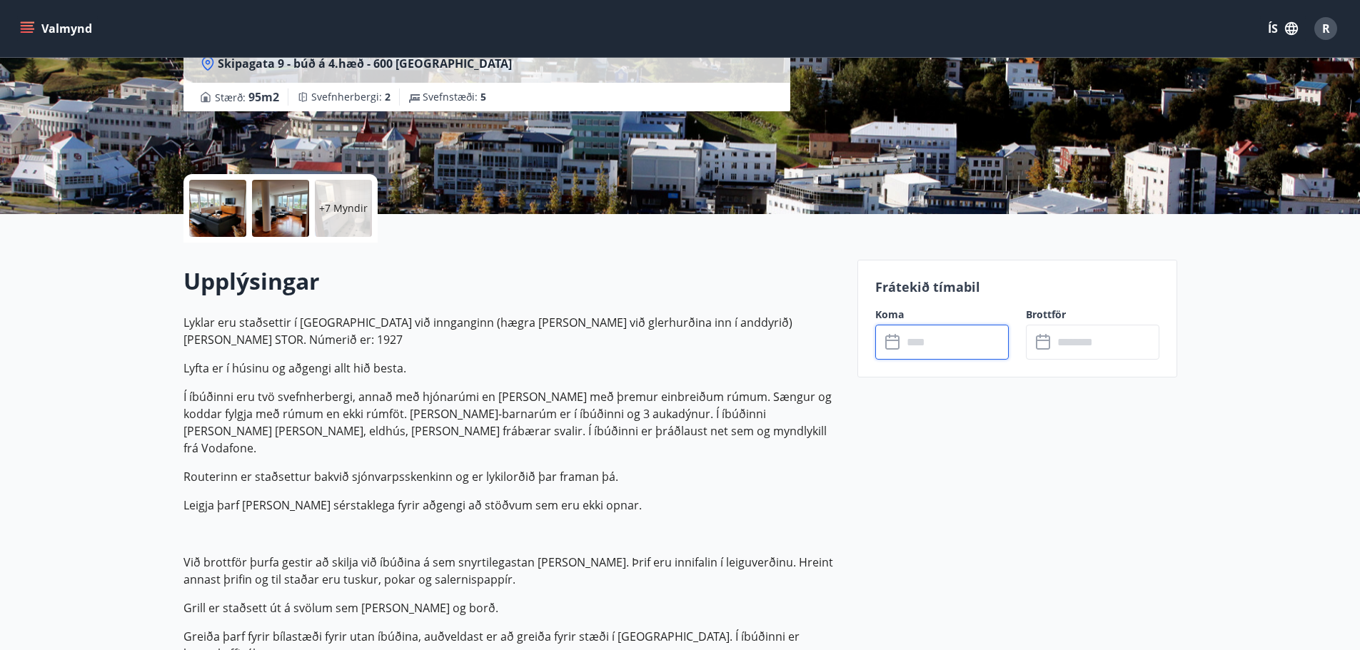
click at [206, 214] on div at bounding box center [217, 208] width 57 height 57
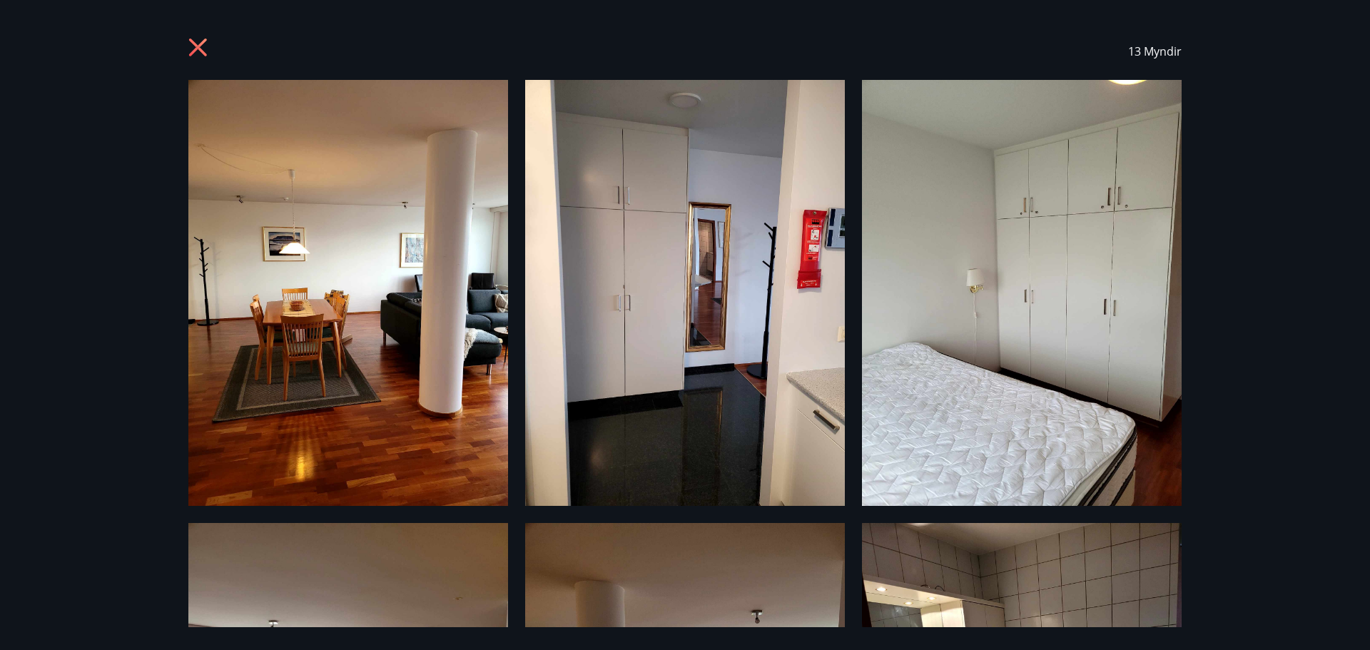
click at [341, 334] on img at bounding box center [348, 293] width 320 height 426
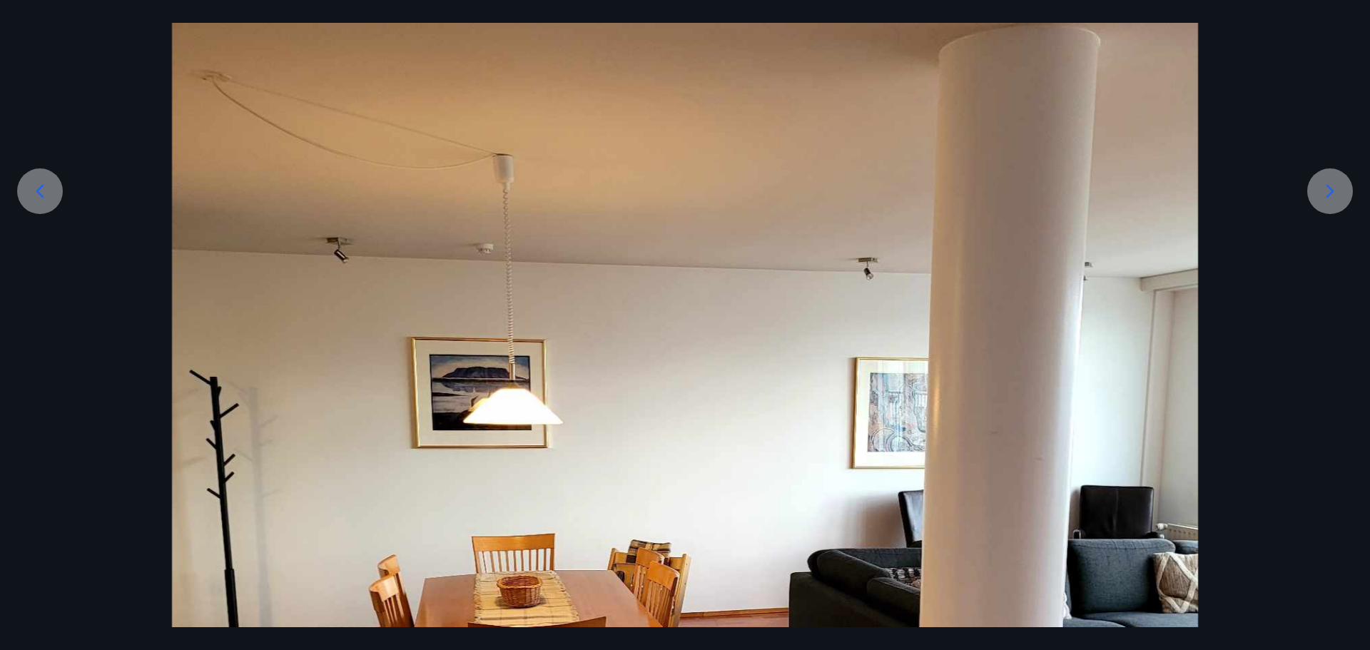
click at [1330, 199] on icon at bounding box center [1330, 191] width 23 height 23
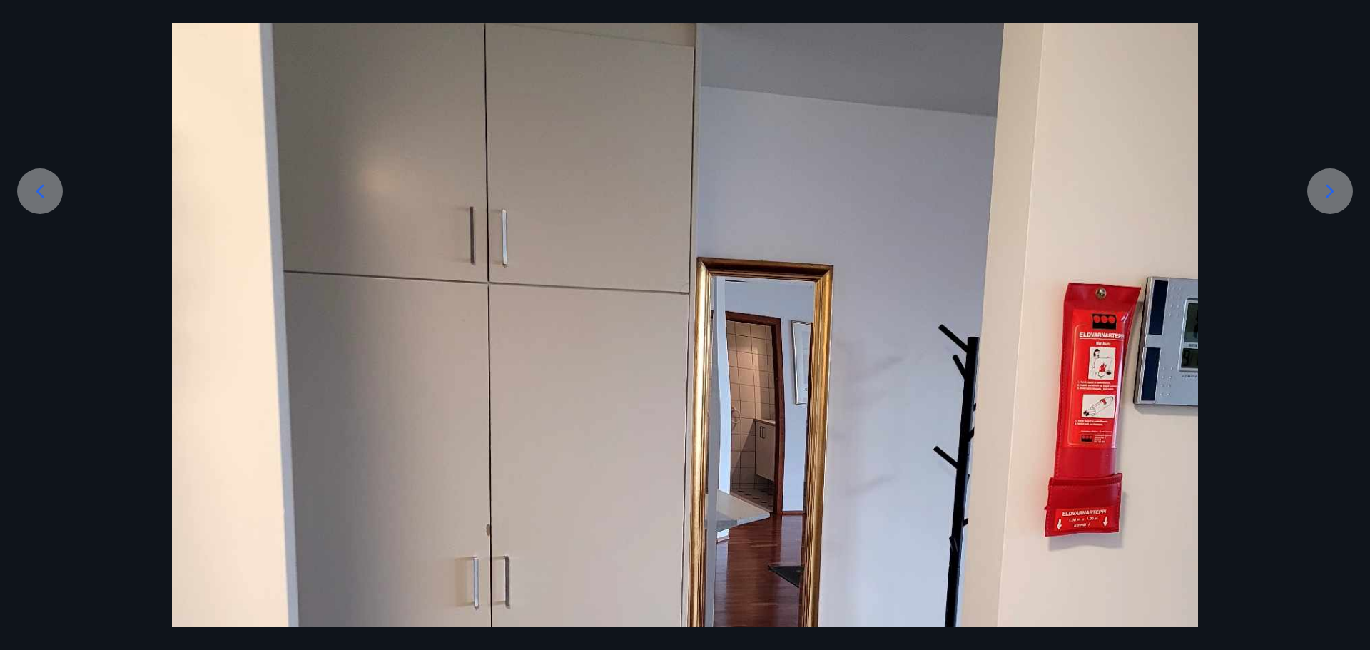
click at [1330, 199] on icon at bounding box center [1330, 191] width 23 height 23
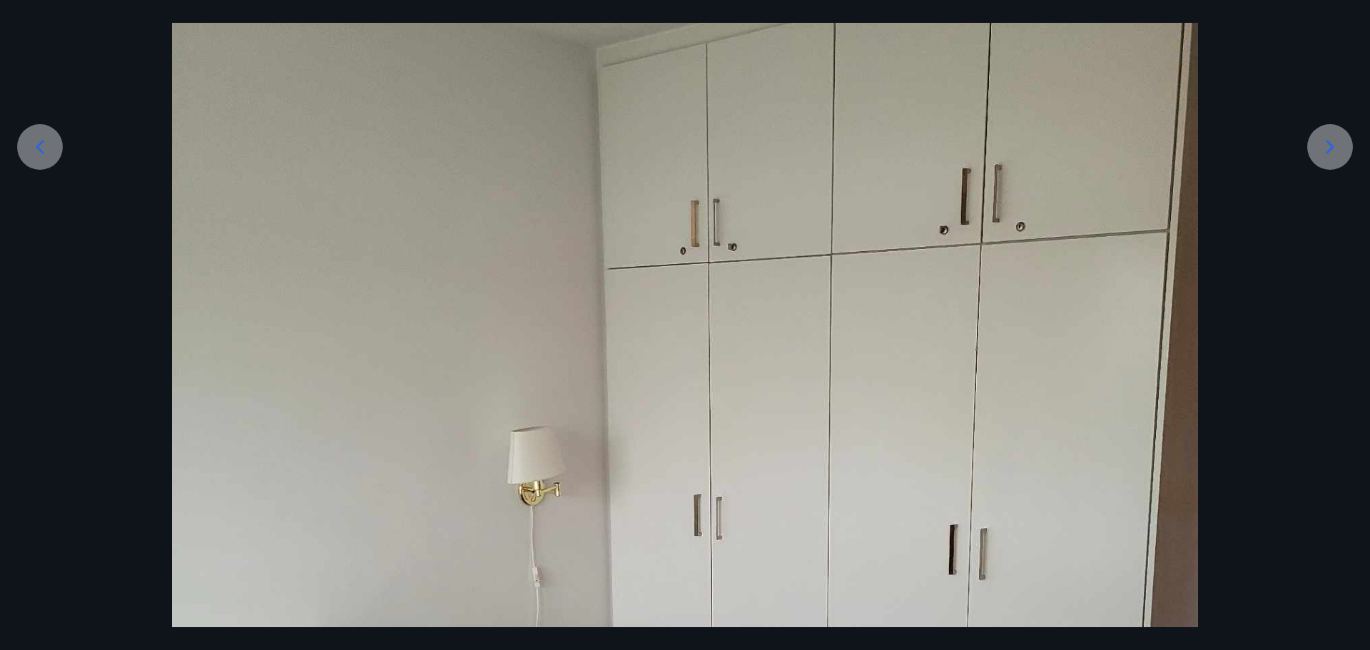
scroll to position [107, 0]
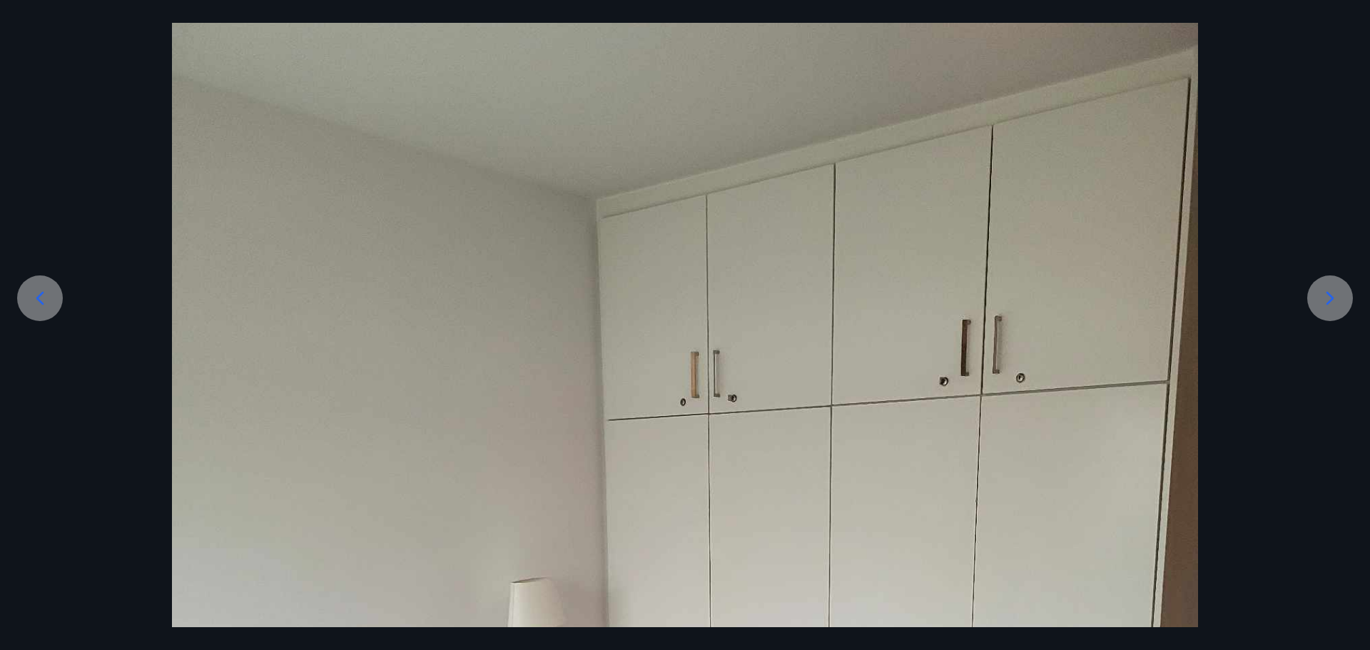
click at [1328, 300] on icon at bounding box center [1330, 298] width 23 height 23
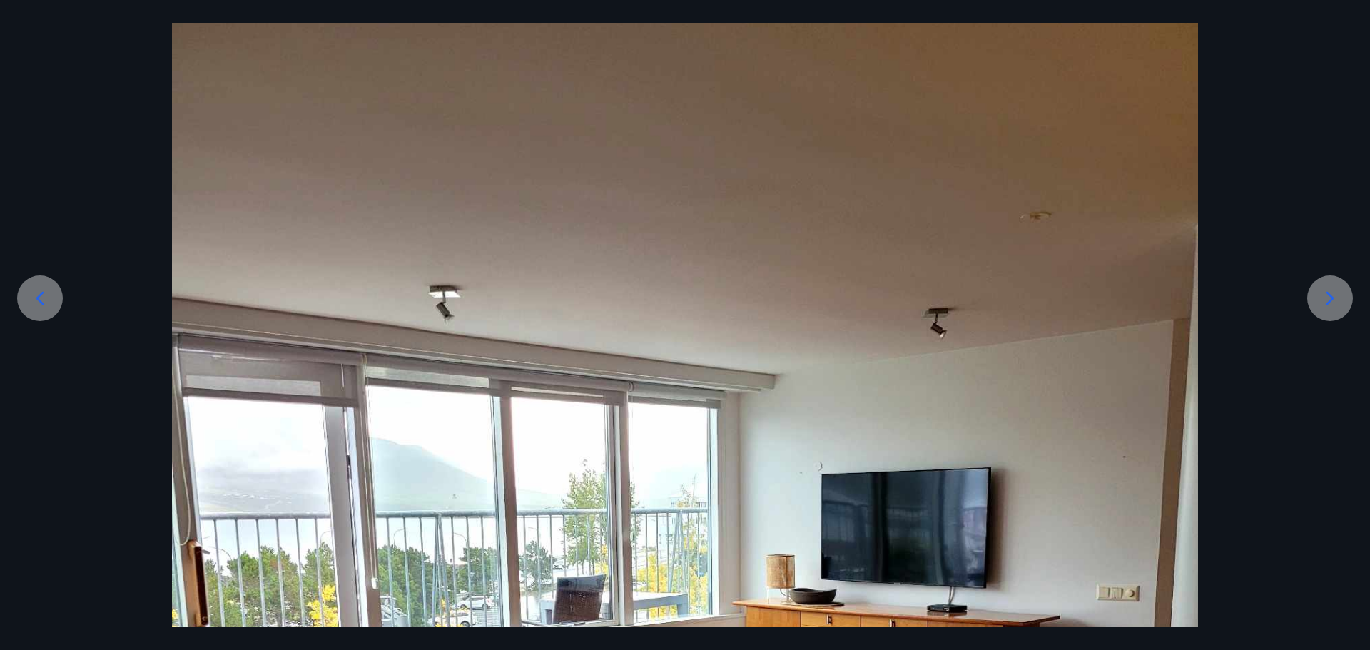
click at [1325, 296] on icon at bounding box center [1330, 298] width 23 height 23
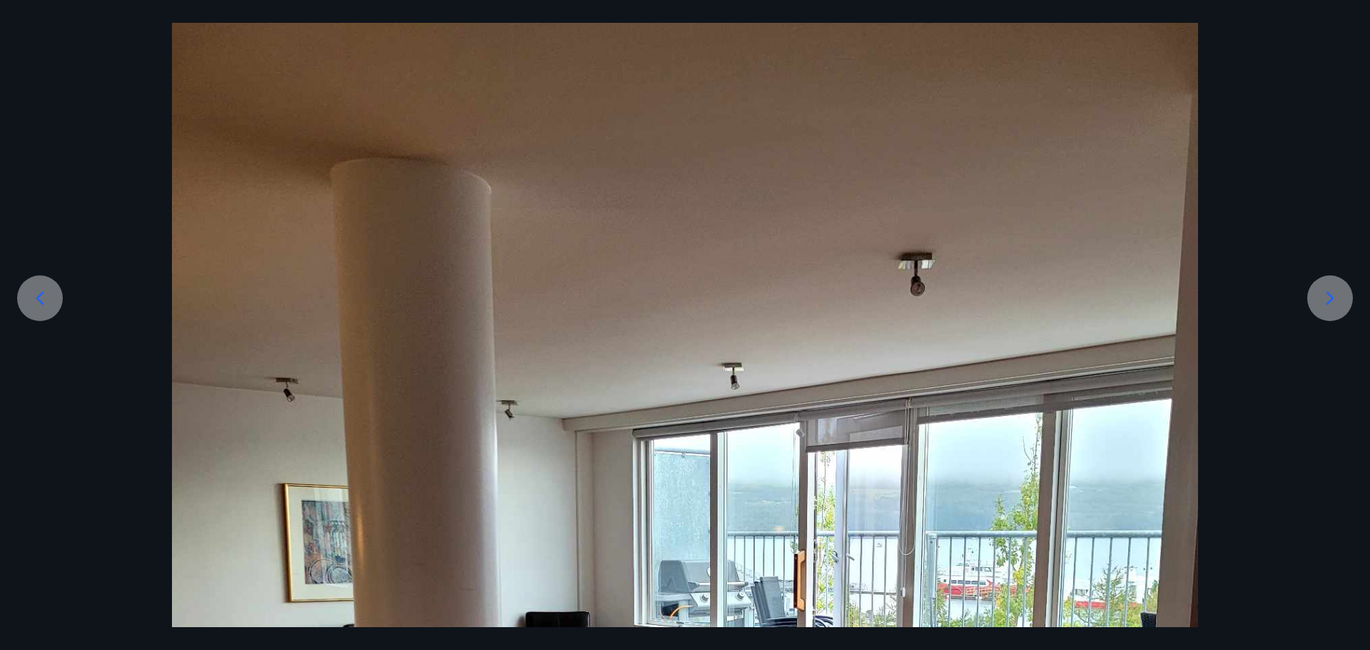
click at [1325, 296] on icon at bounding box center [1330, 298] width 23 height 23
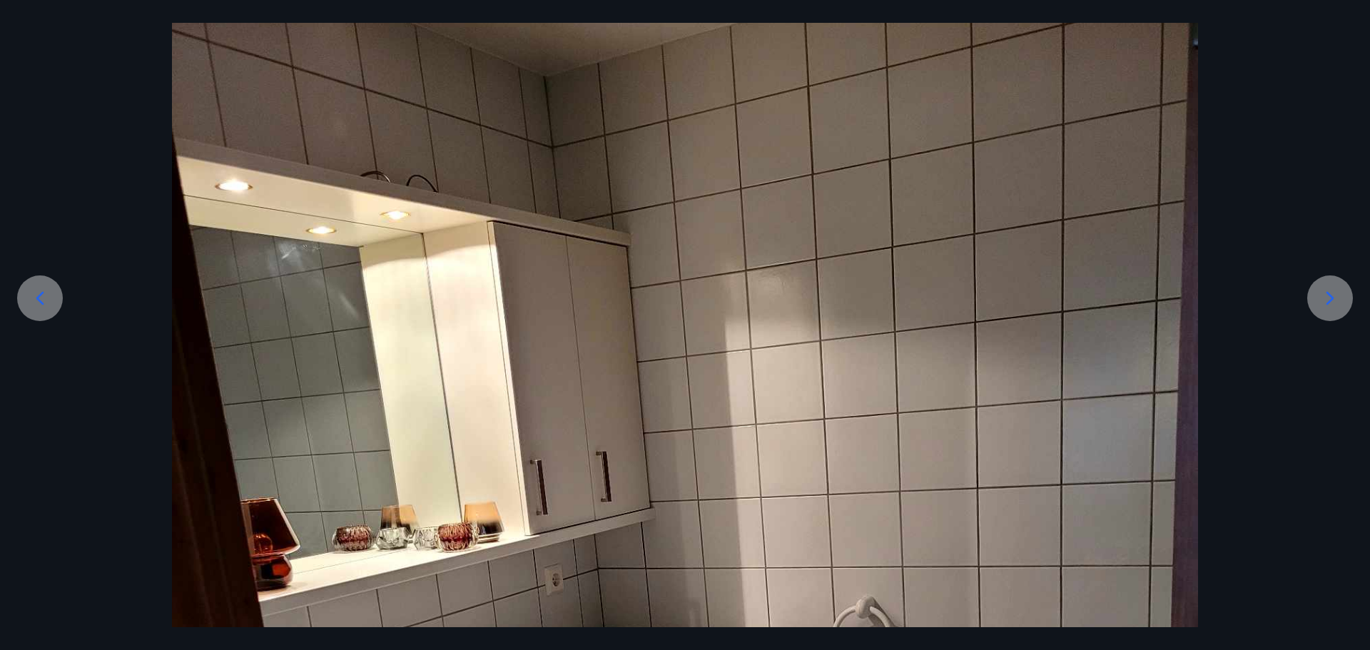
click at [1325, 296] on icon at bounding box center [1330, 298] width 23 height 23
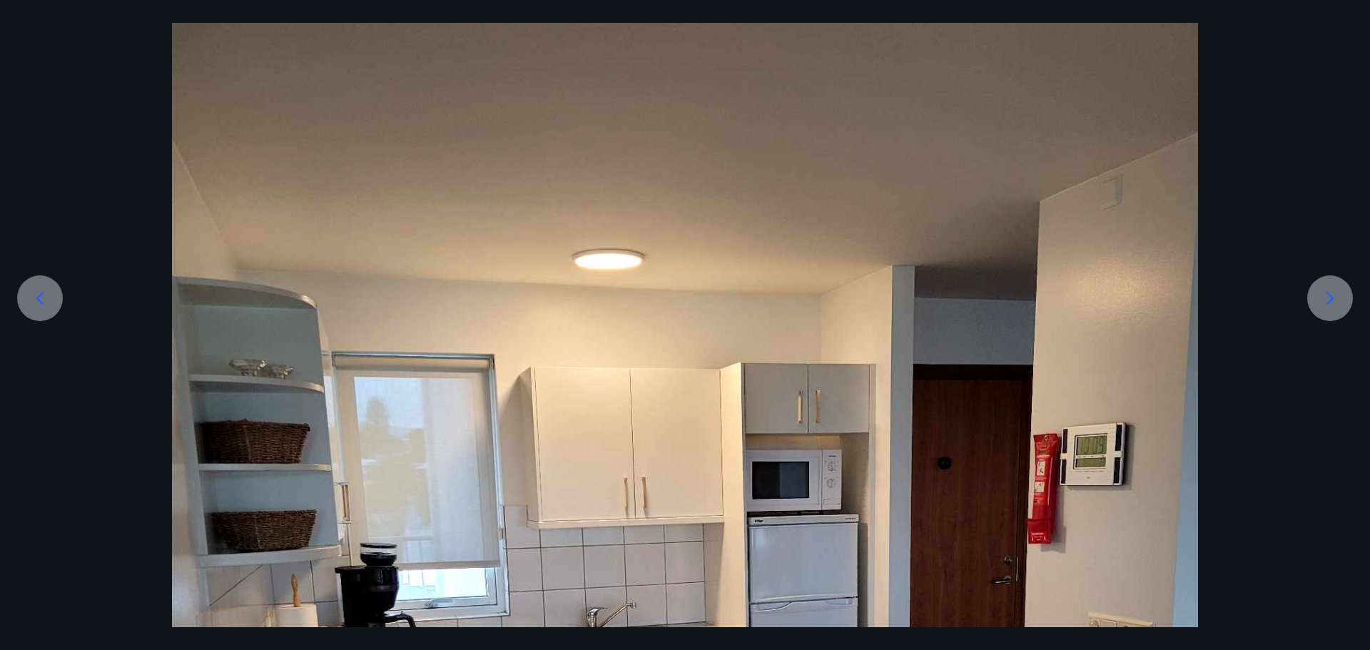
click at [1325, 296] on icon at bounding box center [1330, 298] width 23 height 23
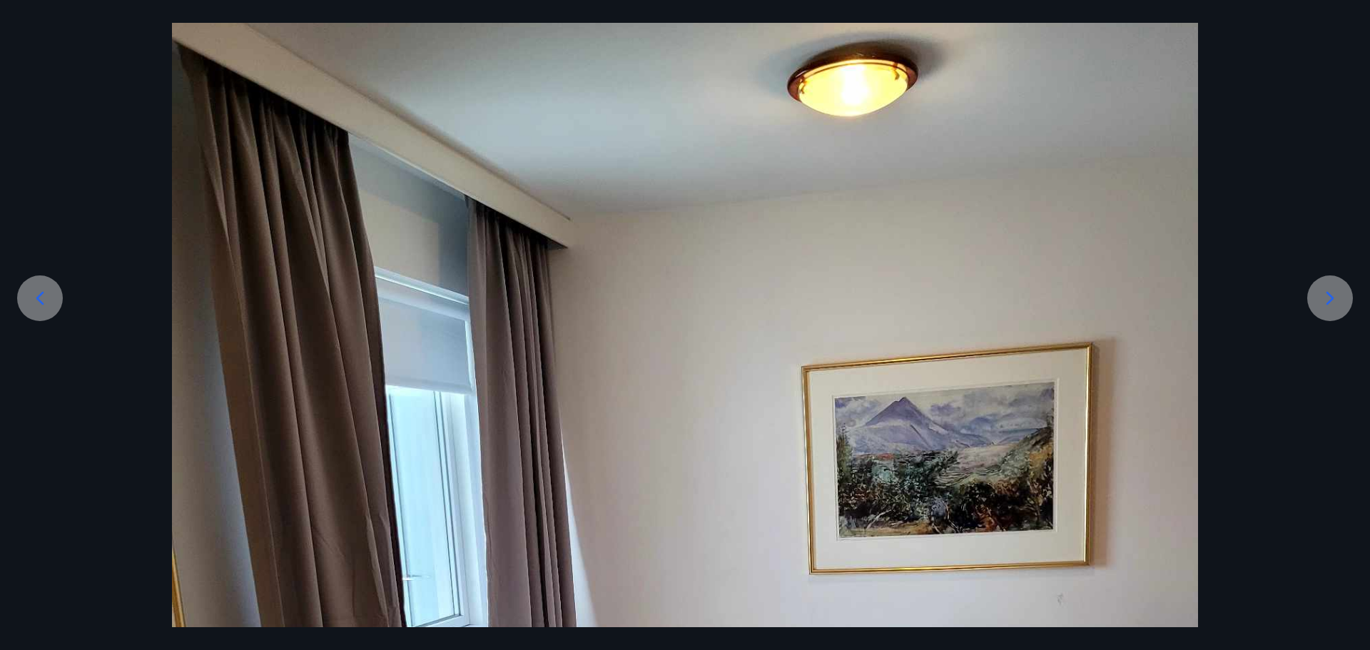
click at [1332, 295] on icon at bounding box center [1330, 298] width 23 height 23
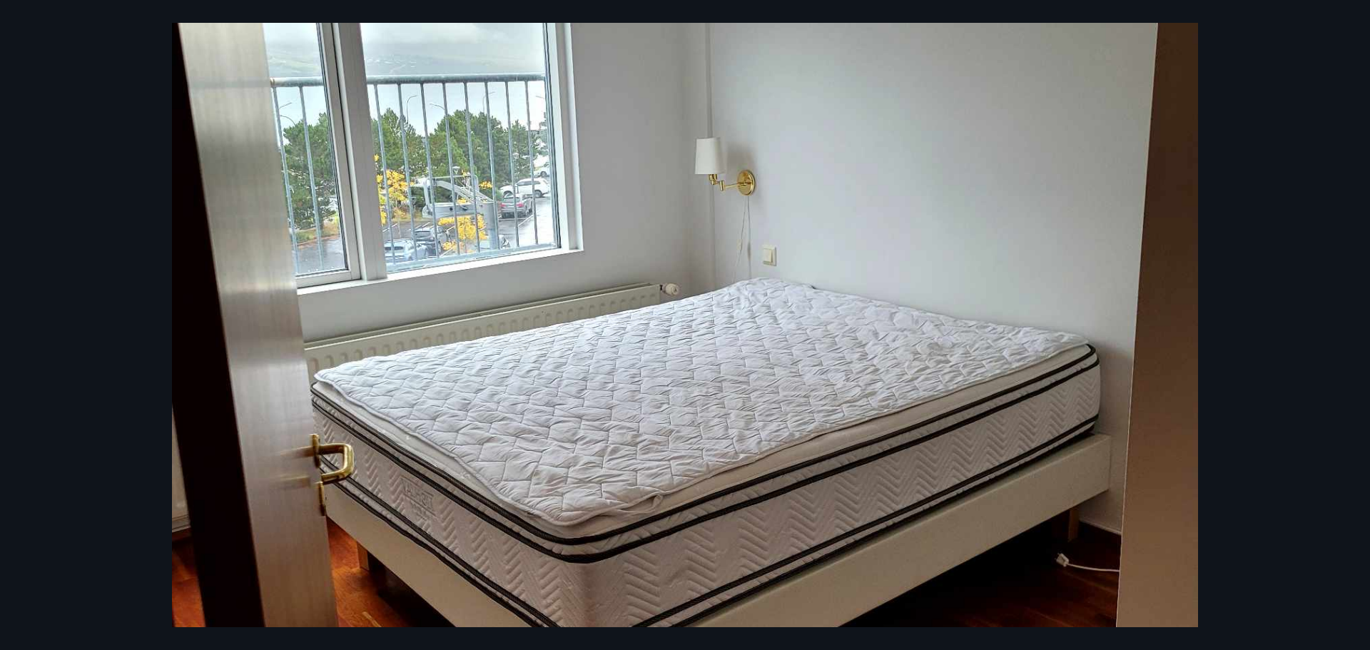
scroll to position [535, 0]
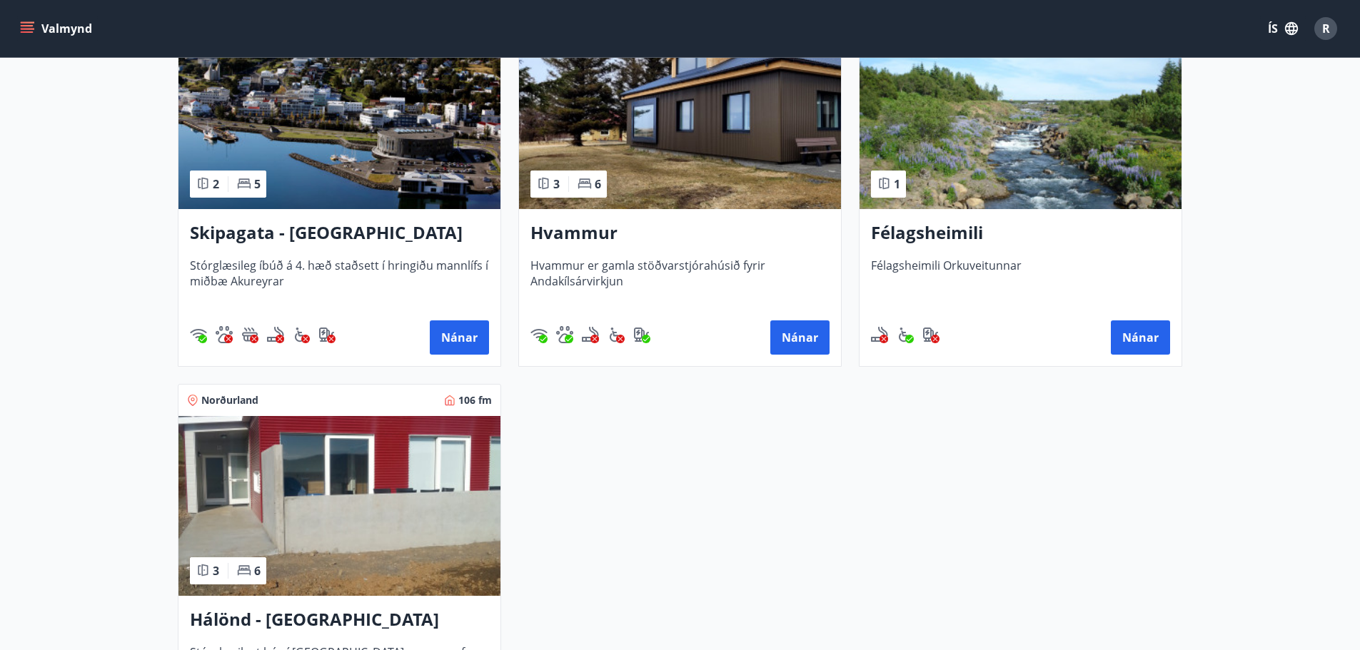
scroll to position [428, 0]
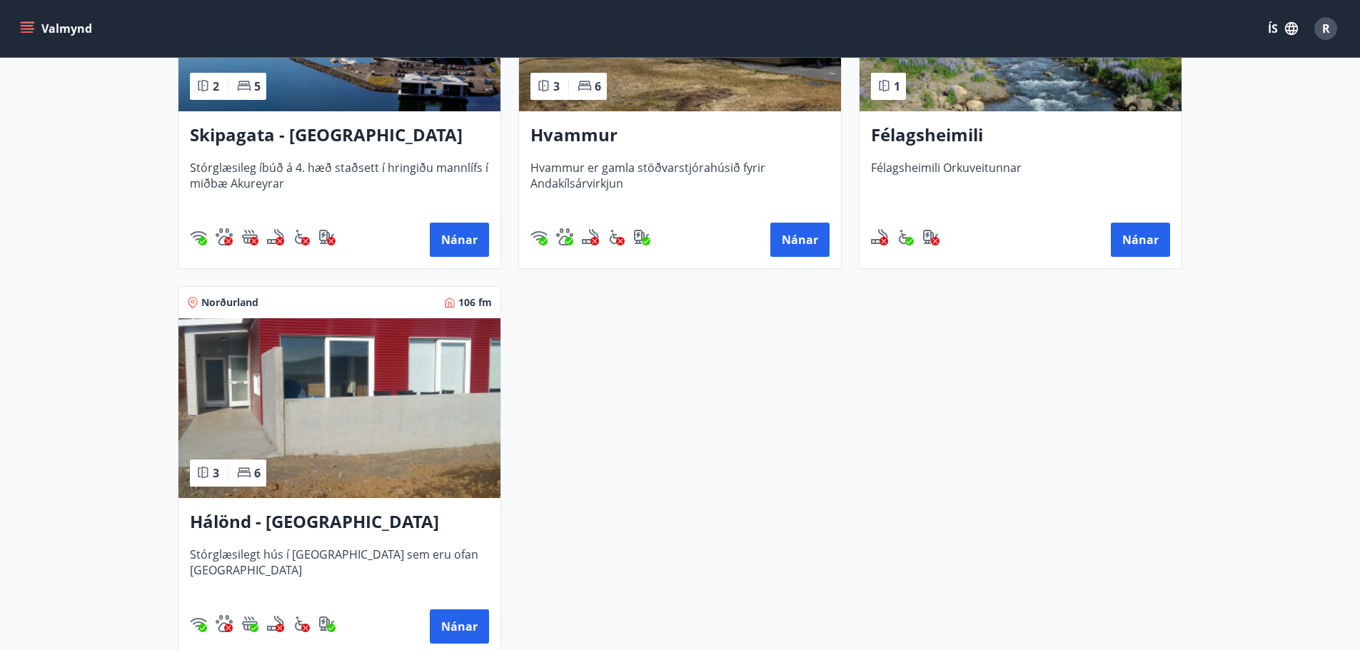
click at [345, 391] on img at bounding box center [339, 408] width 322 height 180
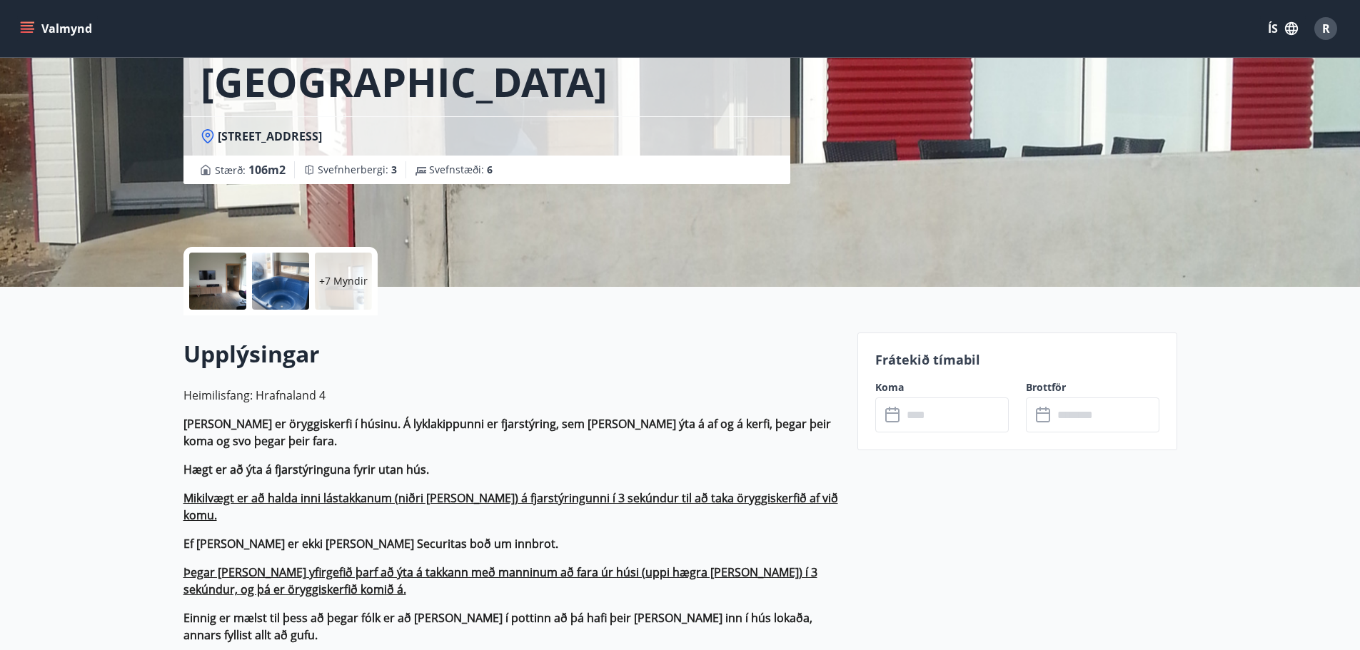
scroll to position [285, 0]
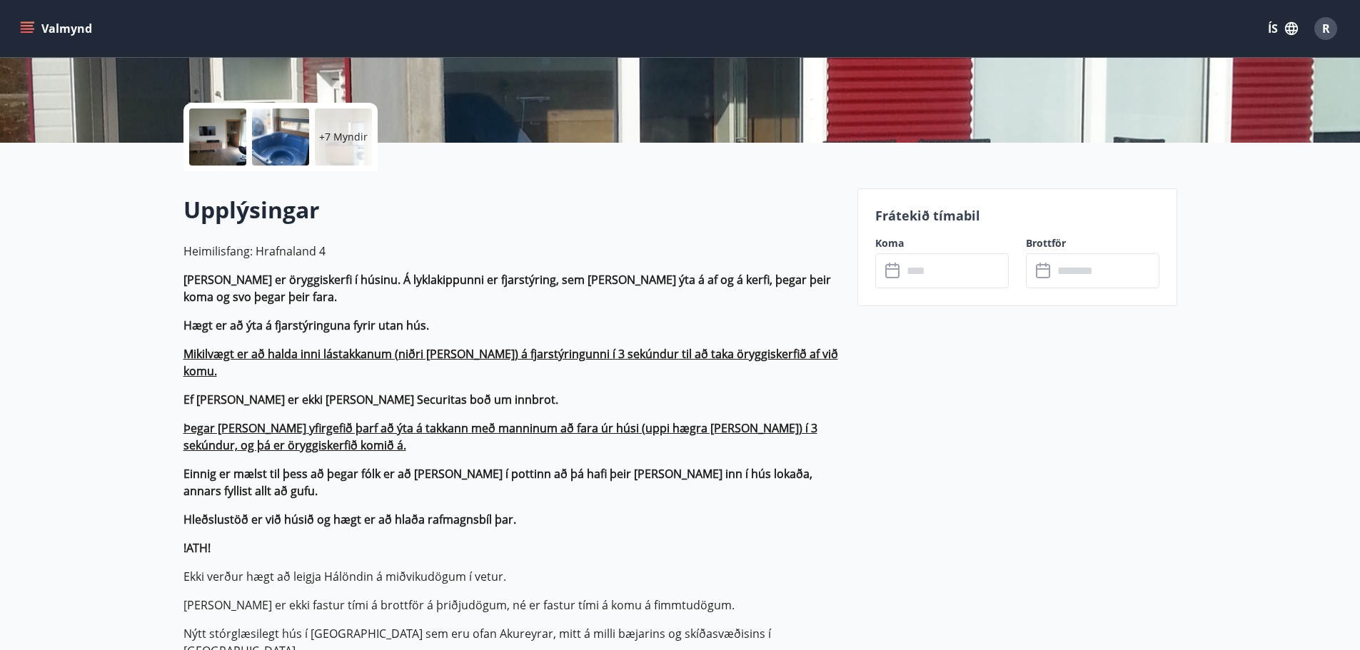
click at [929, 281] on input "text" at bounding box center [955, 270] width 106 height 35
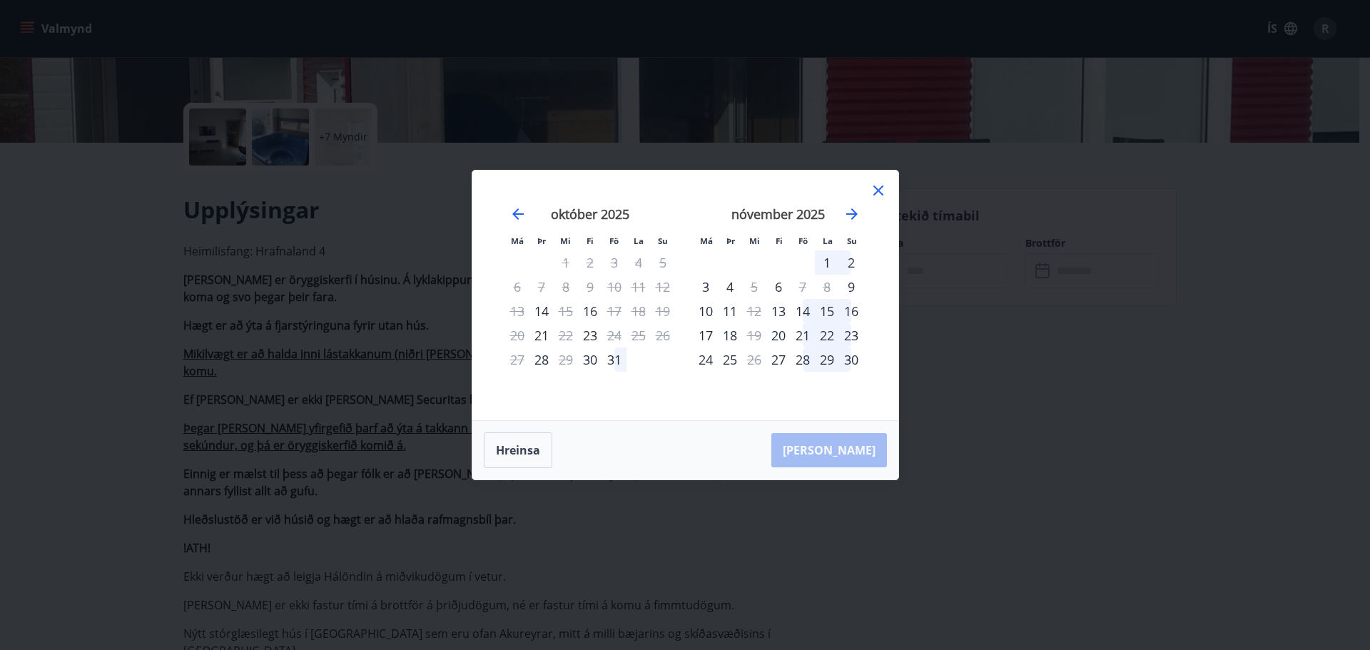
click at [876, 191] on icon at bounding box center [878, 190] width 17 height 17
